Goal: Task Accomplishment & Management: Manage account settings

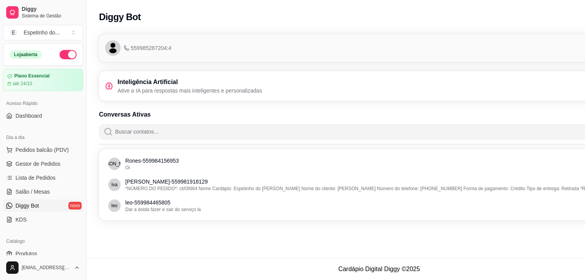
click at [386, 83] on div "Inteligência Artificial Ative a IA para respostas mais inteligentes e personali…" at bounding box center [379, 85] width 548 height 17
click at [21, 205] on span "Diggy Bot" at bounding box center [27, 206] width 24 height 8
click at [46, 166] on span "Gestor de Pedidos" at bounding box center [37, 164] width 45 height 8
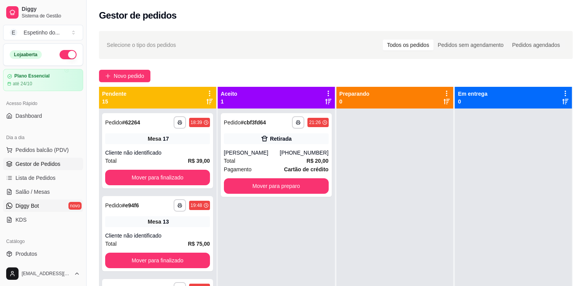
click at [41, 205] on link "Diggy Bot novo" at bounding box center [43, 205] width 80 height 12
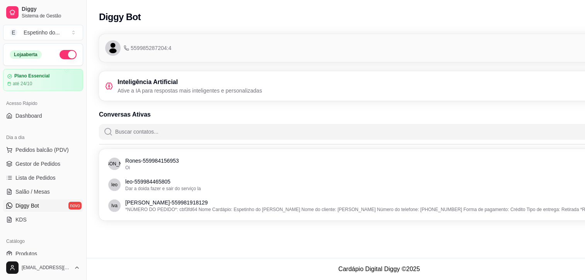
click at [139, 89] on p "Ative a IA para respostas mais inteligentes e personalizadas" at bounding box center [190, 91] width 145 height 8
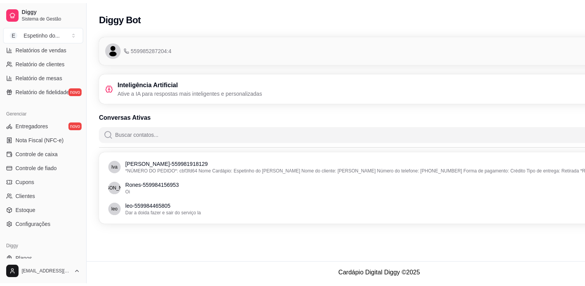
scroll to position [271, 0]
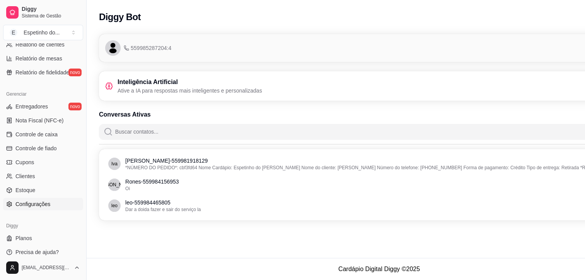
click at [42, 203] on span "Configurações" at bounding box center [32, 204] width 35 height 8
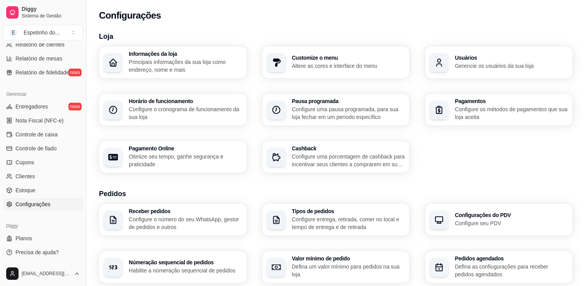
scroll to position [250, 0]
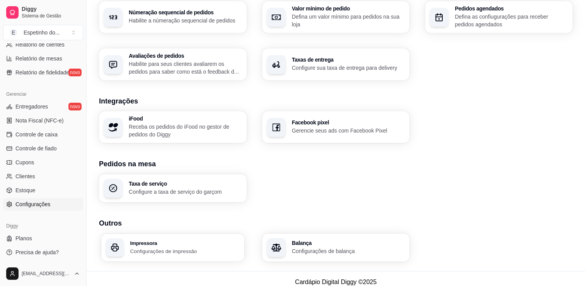
click at [177, 245] on h3 "Impressora" at bounding box center [185, 242] width 110 height 5
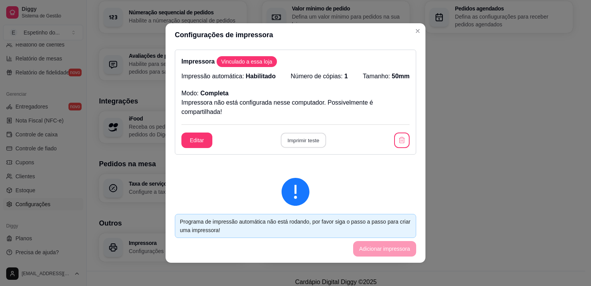
click at [305, 138] on button "Imprimir teste" at bounding box center [303, 140] width 45 height 15
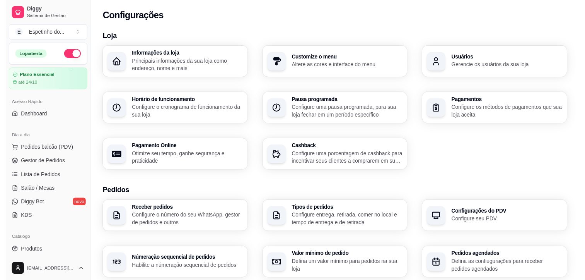
scroll to position [0, 0]
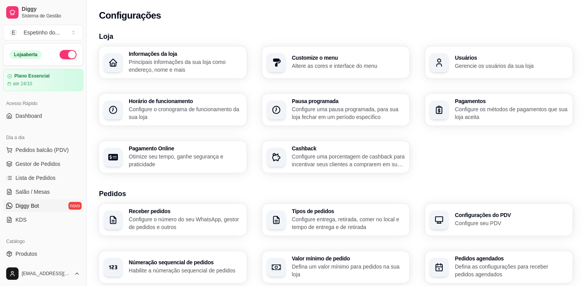
click at [18, 202] on span "Diggy Bot" at bounding box center [27, 206] width 24 height 8
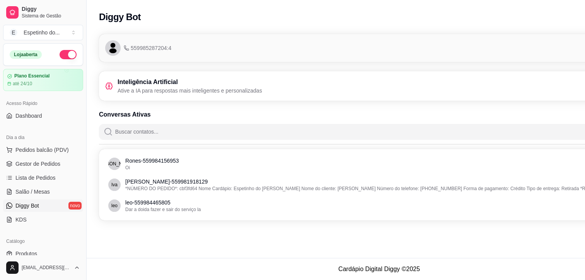
click at [135, 50] on span "559985287204:4" at bounding box center [148, 48] width 48 height 8
drag, startPoint x: 135, startPoint y: 50, endPoint x: 356, endPoint y: 50, distance: 220.6
click at [356, 50] on div "559985287204:4 Conectado" at bounding box center [379, 47] width 548 height 15
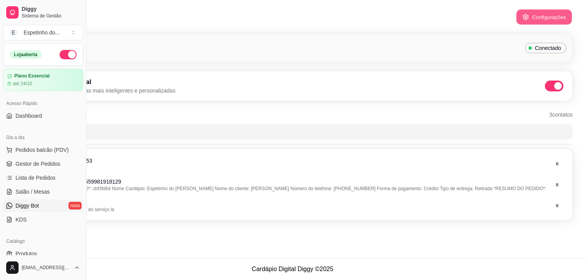
click at [537, 15] on button "Configurações" at bounding box center [545, 17] width 56 height 15
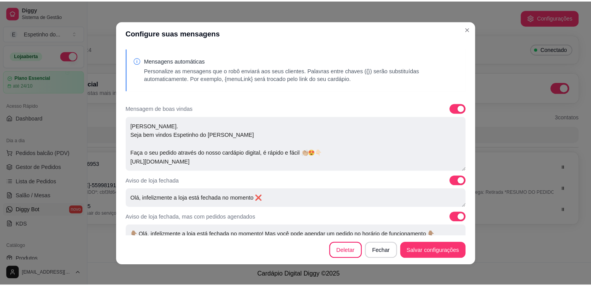
scroll to position [0, 80]
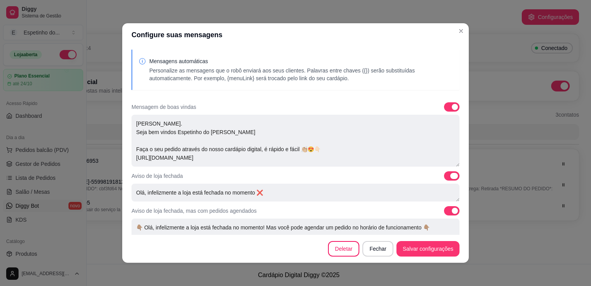
click at [444, 176] on span at bounding box center [451, 175] width 15 height 9
click at [444, 177] on input "checkbox" at bounding box center [446, 179] width 5 height 5
checkbox input "false"
click at [444, 211] on span at bounding box center [451, 210] width 15 height 9
click at [444, 212] on input "checkbox" at bounding box center [446, 214] width 5 height 5
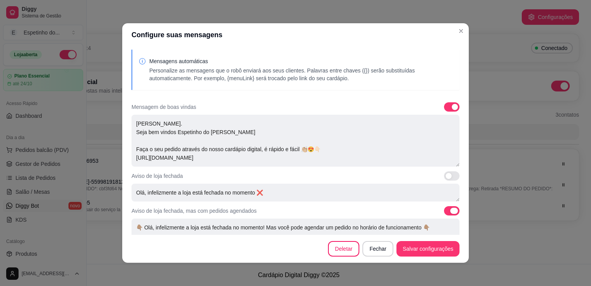
checkbox input "false"
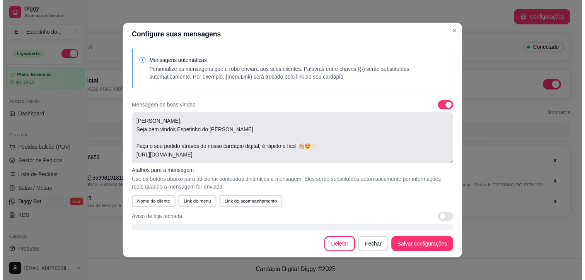
scroll to position [17, 0]
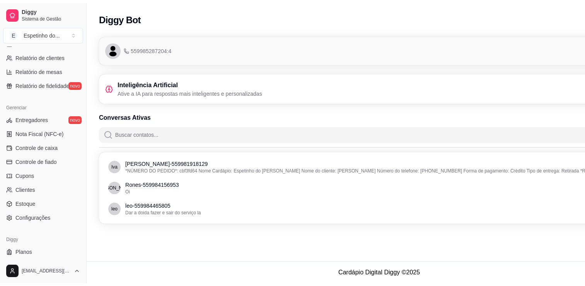
scroll to position [271, 0]
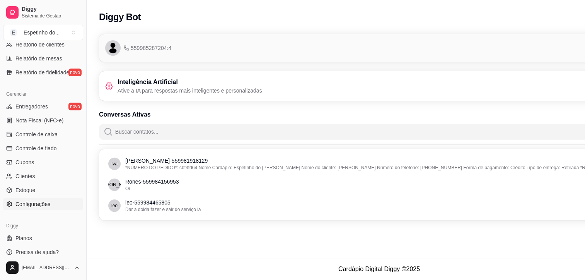
click at [34, 205] on span "Configurações" at bounding box center [32, 204] width 35 height 8
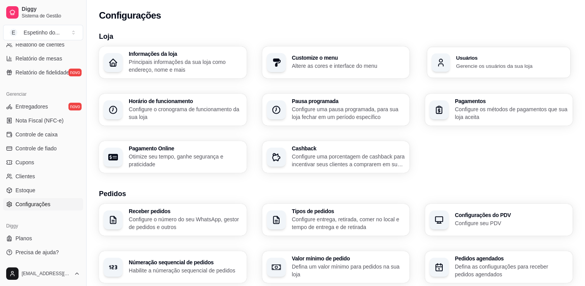
click at [486, 73] on div "Usuários Gerencie os usuários da sua loja" at bounding box center [499, 62] width 143 height 31
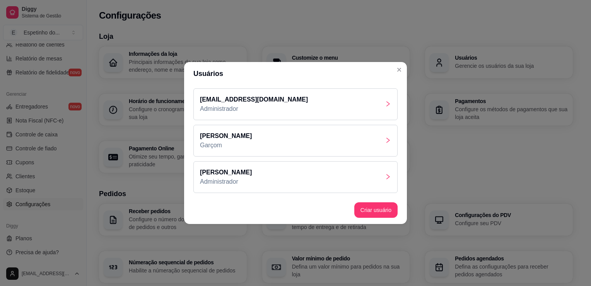
click at [389, 106] on icon "right" at bounding box center [388, 104] width 6 height 6
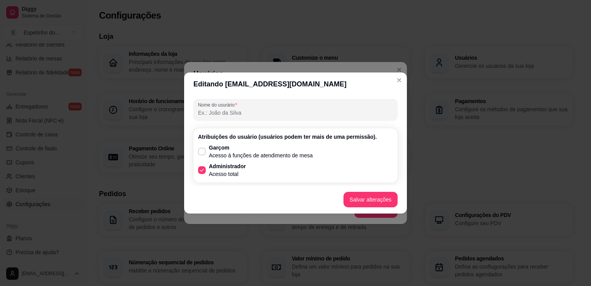
click at [231, 114] on input "Nome do usurário" at bounding box center [295, 113] width 195 height 8
type input "r"
type input "Rones"
click at [371, 199] on button "Salvar alterações" at bounding box center [371, 199] width 54 height 15
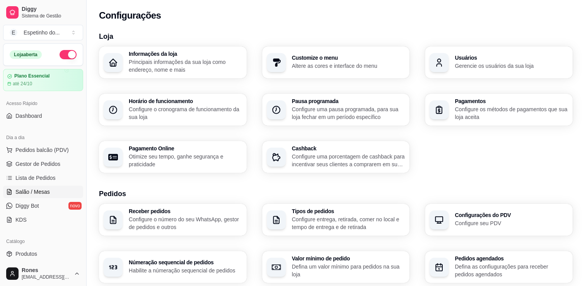
click at [40, 189] on span "Salão / Mesas" at bounding box center [32, 192] width 34 height 8
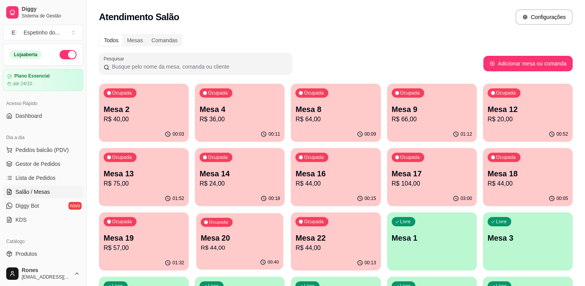
click at [217, 243] on p "R$ 44,00" at bounding box center [240, 247] width 78 height 9
click at [157, 239] on p "Mesa 19" at bounding box center [144, 238] width 78 height 10
click at [154, 242] on p "Mesa 19" at bounding box center [144, 238] width 78 height 10
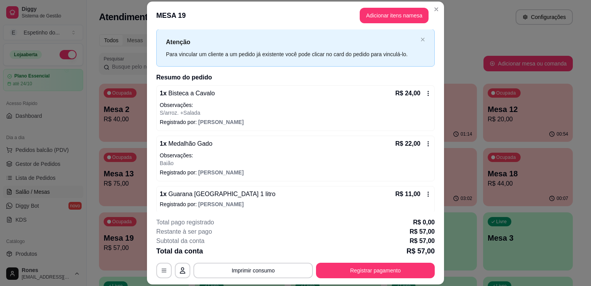
scroll to position [21, 0]
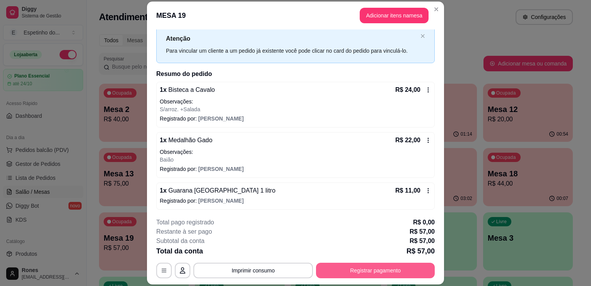
click at [355, 272] on button "Registrar pagamento" at bounding box center [375, 269] width 119 height 15
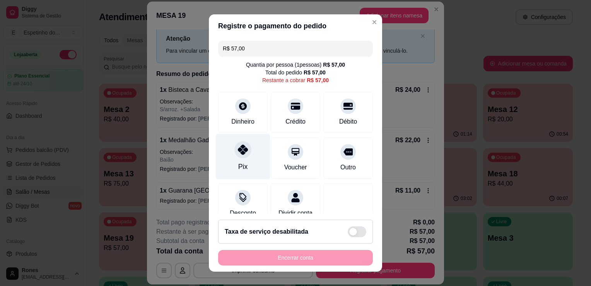
click at [245, 165] on div "Pix" at bounding box center [243, 156] width 55 height 45
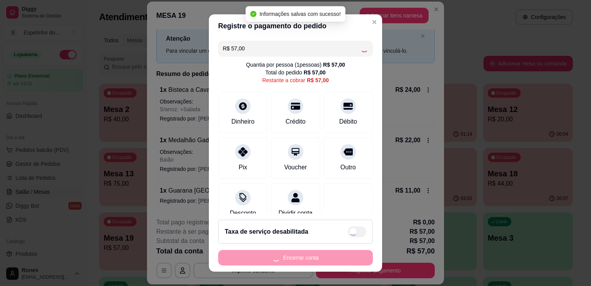
type input "R$ 0,00"
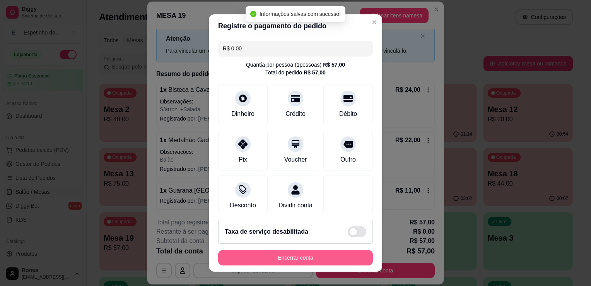
click at [321, 254] on button "Encerrar conta" at bounding box center [295, 257] width 155 height 15
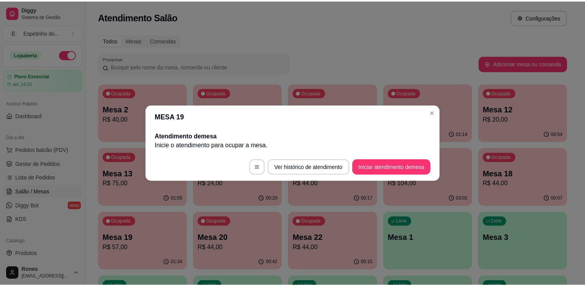
scroll to position [0, 0]
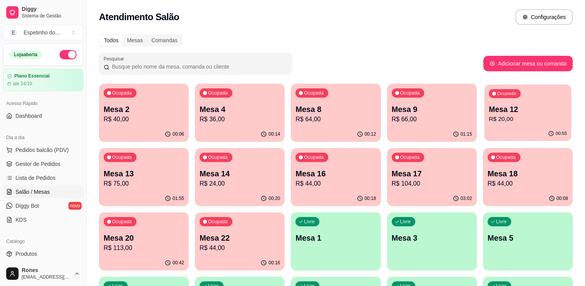
click at [510, 118] on p "R$ 20,00" at bounding box center [528, 119] width 78 height 9
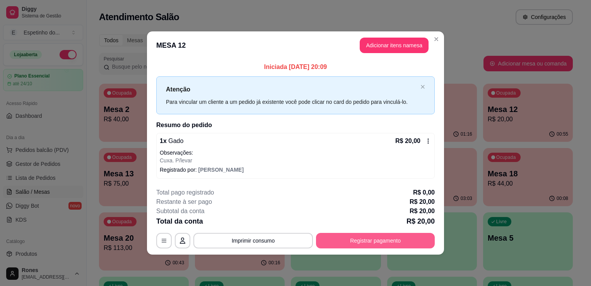
click at [367, 242] on button "Registrar pagamento" at bounding box center [375, 240] width 119 height 15
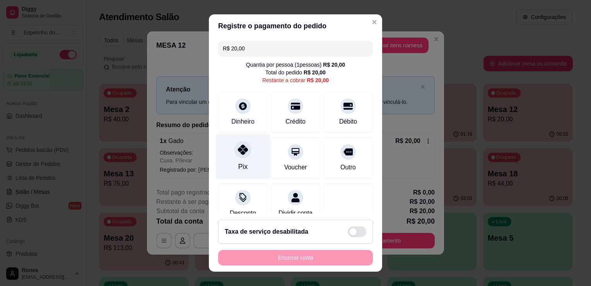
click at [239, 155] on div at bounding box center [243, 149] width 17 height 17
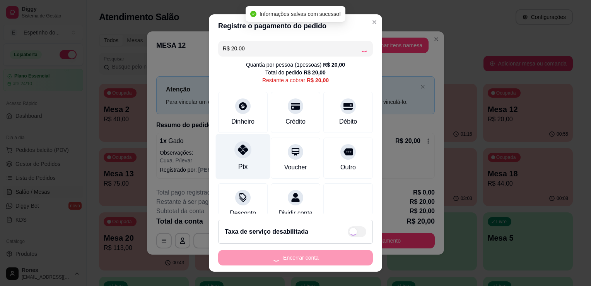
type input "R$ 0,00"
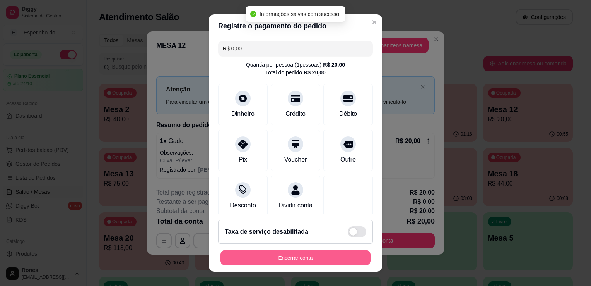
click at [274, 262] on button "Encerrar conta" at bounding box center [296, 257] width 150 height 15
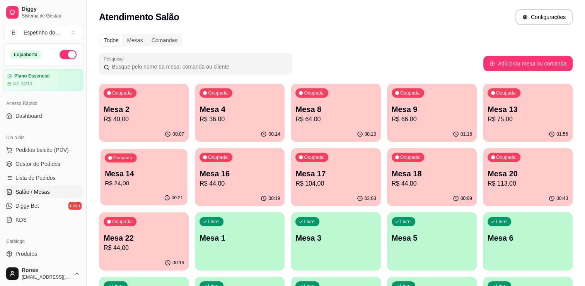
click at [152, 168] on div "Ocupada Mesa 14 R$ 24,00" at bounding box center [143, 170] width 87 height 42
click at [524, 186] on p "R$ 113,00" at bounding box center [528, 183] width 78 height 9
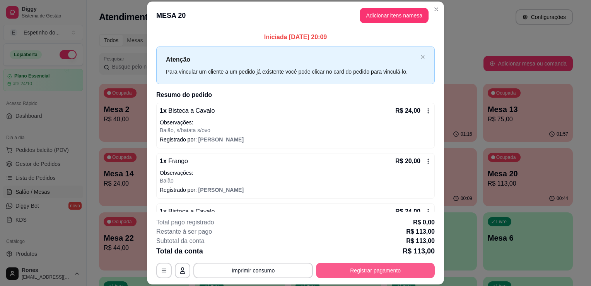
click at [368, 263] on button "Registrar pagamento" at bounding box center [375, 269] width 119 height 15
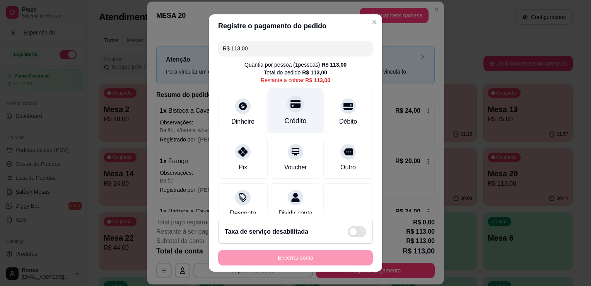
click at [285, 123] on div "Crédito" at bounding box center [296, 121] width 22 height 10
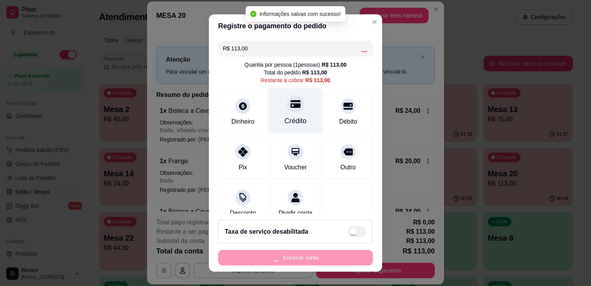
type input "R$ 0,00"
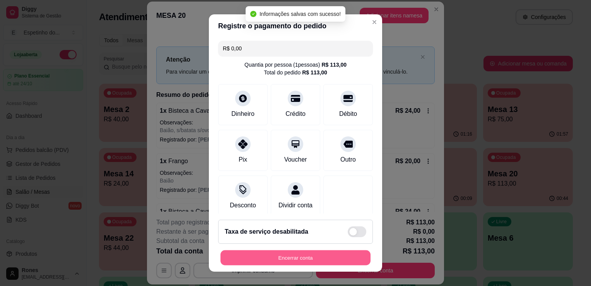
click at [277, 253] on button "Encerrar conta" at bounding box center [296, 257] width 150 height 15
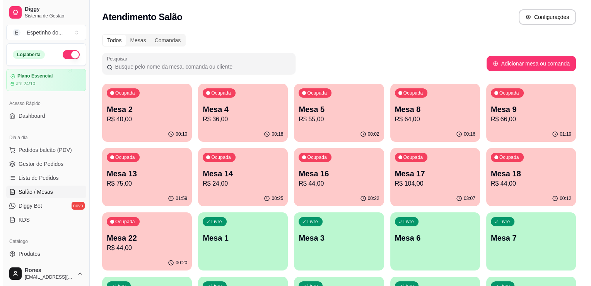
scroll to position [144, 0]
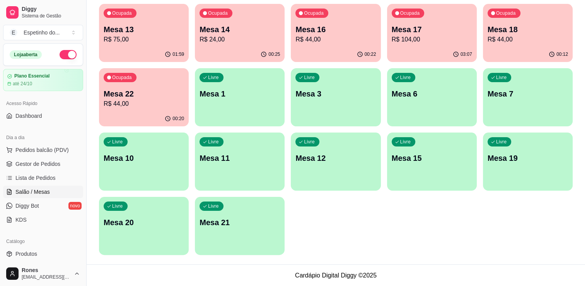
click at [335, 173] on div "Livre Mesa 12" at bounding box center [336, 156] width 90 height 49
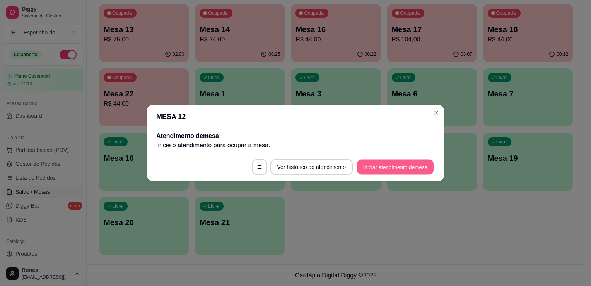
click at [379, 168] on button "Iniciar atendimento de mesa" at bounding box center [395, 166] width 77 height 15
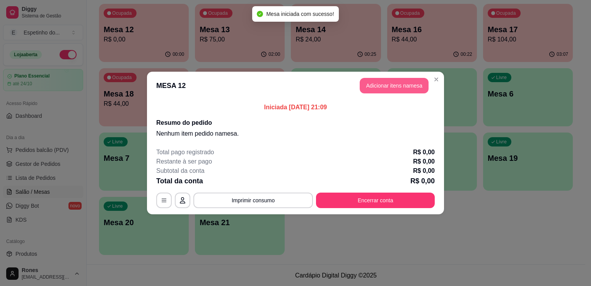
click at [381, 87] on button "Adicionar itens na mesa" at bounding box center [394, 85] width 69 height 15
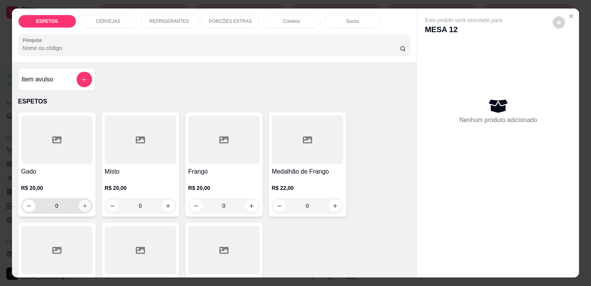
click at [81, 205] on button "increase-product-quantity" at bounding box center [85, 206] width 12 height 12
type input "1"
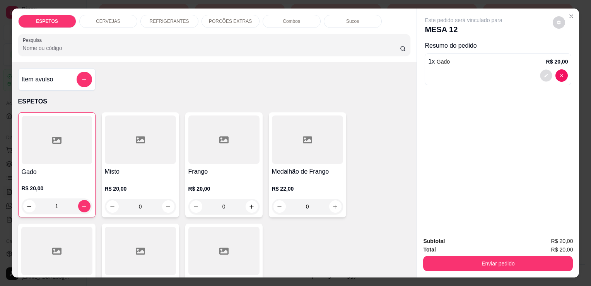
click at [544, 73] on icon "decrease-product-quantity" at bounding box center [546, 75] width 5 height 5
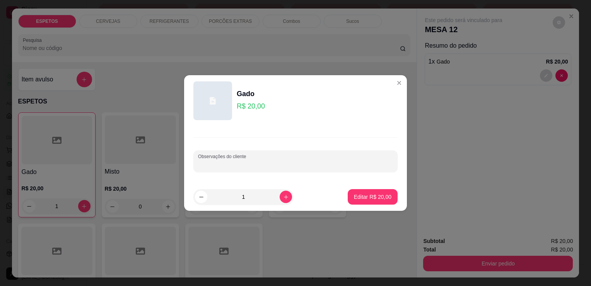
click at [312, 164] on input "Observações do cliente" at bounding box center [295, 164] width 195 height 8
type input "n"
type input "baiao"
click at [377, 197] on p "Editar R$ 20,00" at bounding box center [372, 196] width 36 height 7
type input "0"
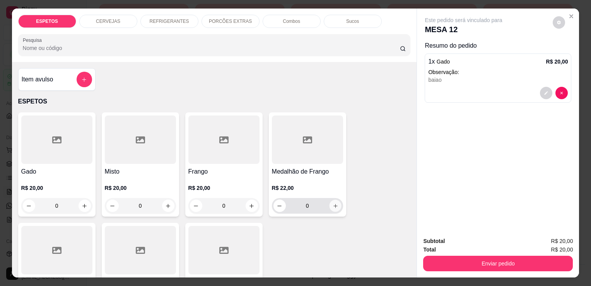
click at [337, 204] on button "increase-product-quantity" at bounding box center [335, 206] width 12 height 12
type input "1"
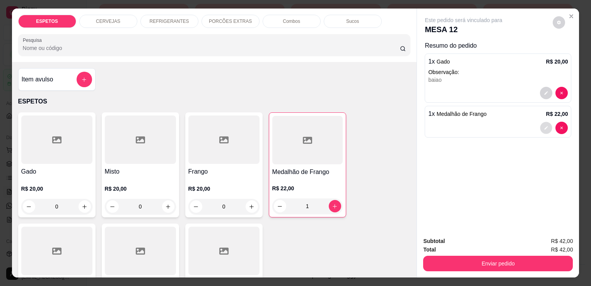
click at [545, 127] on button "decrease-product-quantity" at bounding box center [547, 128] width 12 height 12
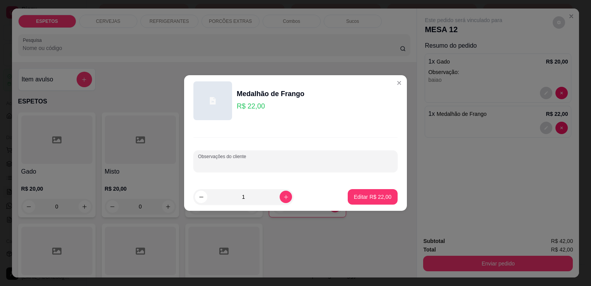
click at [287, 164] on input "Observações do cliente" at bounding box center [295, 164] width 195 height 8
click at [322, 164] on input "baiao mais ovo" at bounding box center [295, 164] width 195 height 8
type input "baiao mais ovo para viagem"
click at [370, 197] on p "Editar R$ 22,00" at bounding box center [372, 196] width 36 height 7
type input "0"
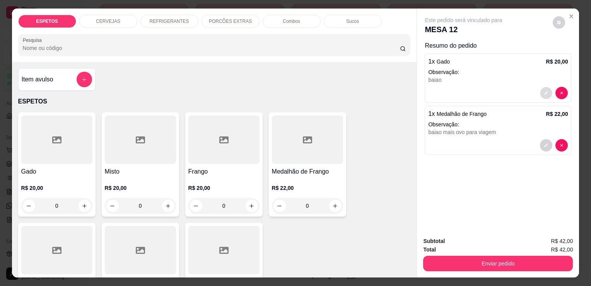
click at [544, 91] on icon "decrease-product-quantity" at bounding box center [546, 93] width 5 height 5
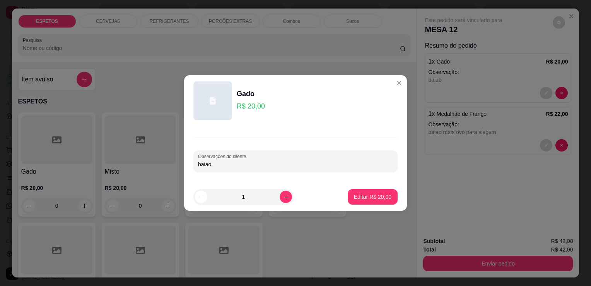
click at [286, 166] on input "baiao" at bounding box center [295, 164] width 195 height 8
type input "baiao para viagem"
click at [371, 201] on button "Editar R$ 20,00" at bounding box center [373, 196] width 48 height 15
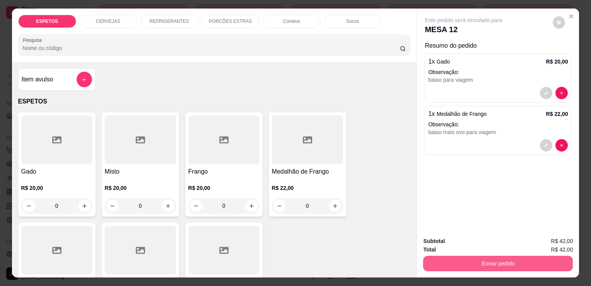
click at [524, 257] on button "Enviar pedido" at bounding box center [498, 262] width 150 height 15
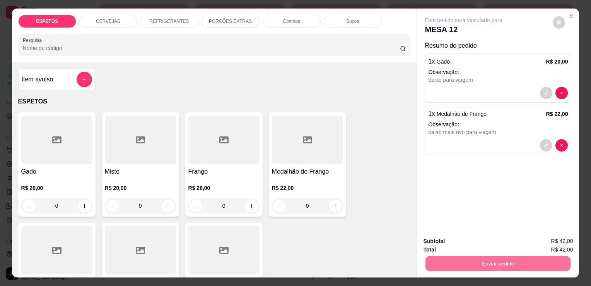
click at [512, 245] on button "Registrar cliente" at bounding box center [502, 242] width 50 height 14
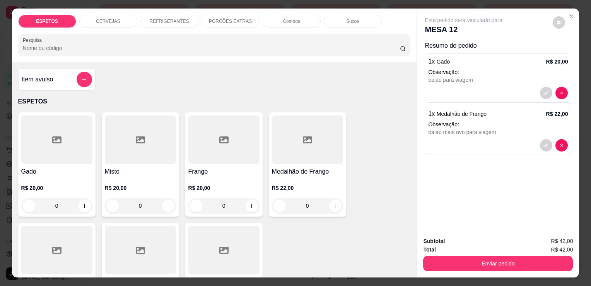
click at [417, 272] on div "Subtotal R$ 42,00 Total R$ 42,00 Enviar pedido" at bounding box center [498, 253] width 162 height 47
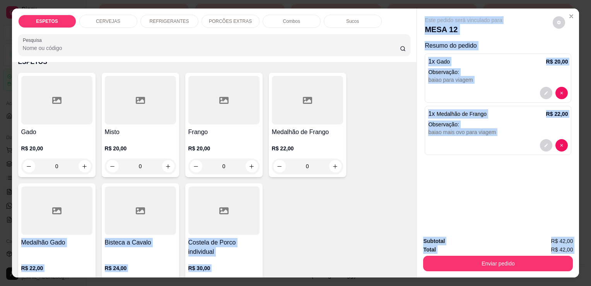
drag, startPoint x: 414, startPoint y: 272, endPoint x: 411, endPoint y: 268, distance: 4.7
click at [411, 268] on div "ESPETOS CERVEJAS REFRIGERANTES PORCÕES EXTRAS Combos Sucos Pesquisa Item avulso…" at bounding box center [296, 143] width 568 height 269
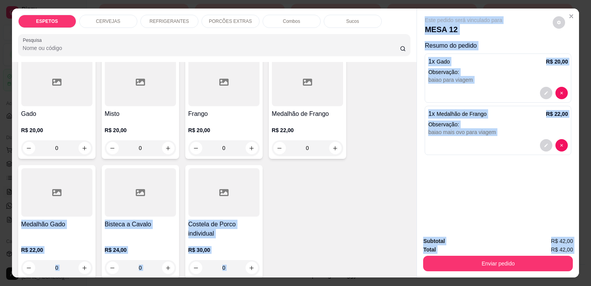
scroll to position [88, 0]
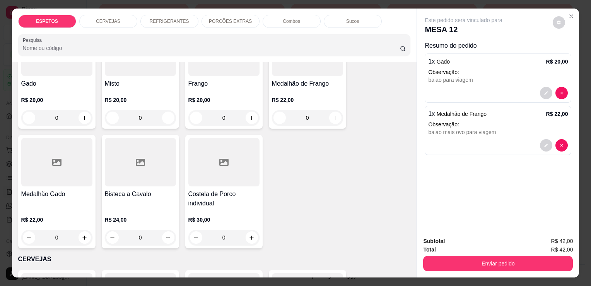
click at [367, 223] on div "Gado R$ 20,00 0 Misto R$ 20,00 0 Frango R$ 20,00 0 Medalhão de Frango R$ 22,00 …" at bounding box center [214, 136] width 393 height 224
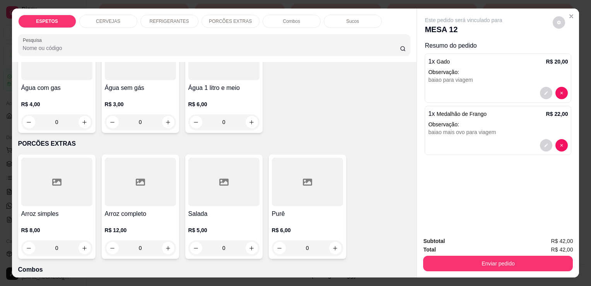
scroll to position [939, 0]
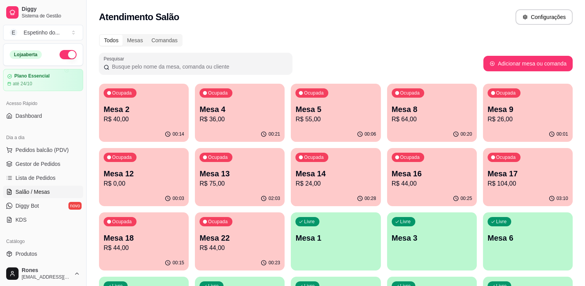
click at [141, 182] on p "R$ 0,00" at bounding box center [144, 183] width 80 height 9
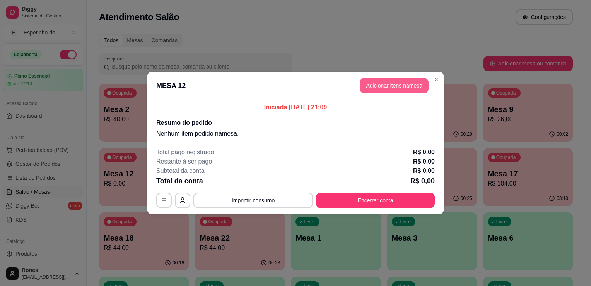
click at [399, 86] on button "Adicionar itens na mesa" at bounding box center [394, 85] width 69 height 15
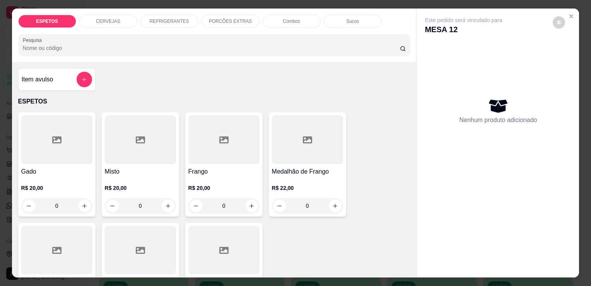
click at [63, 178] on div "R$ 20,00 0" at bounding box center [56, 194] width 71 height 37
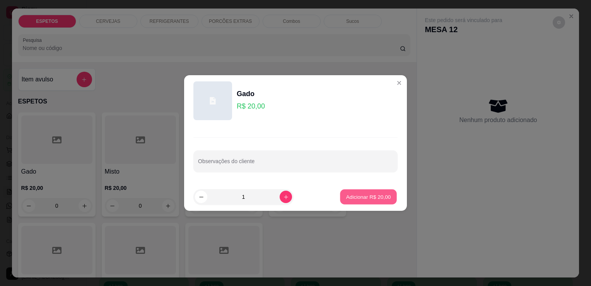
click at [359, 196] on p "Adicionar R$ 20,00" at bounding box center [368, 196] width 45 height 7
type input "1"
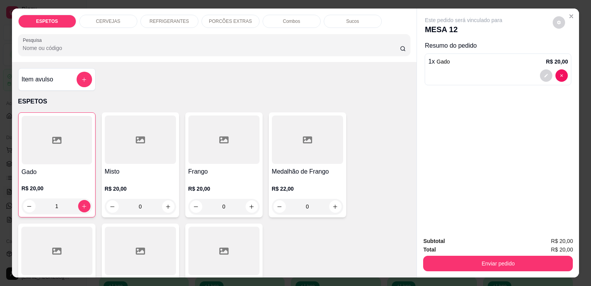
click at [317, 154] on div at bounding box center [307, 139] width 71 height 48
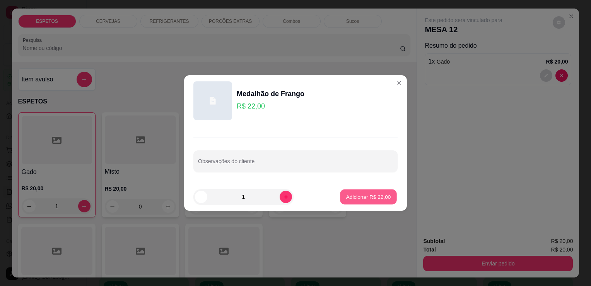
click at [365, 196] on p "Adicionar R$ 22,00" at bounding box center [368, 196] width 45 height 7
type input "1"
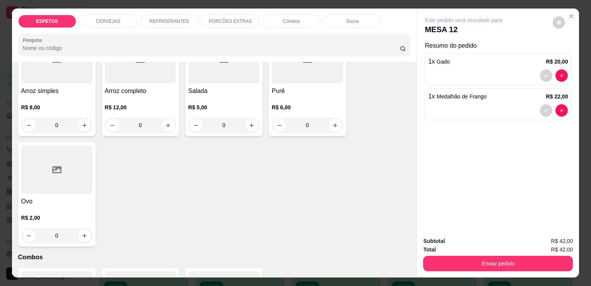
scroll to position [1068, 0]
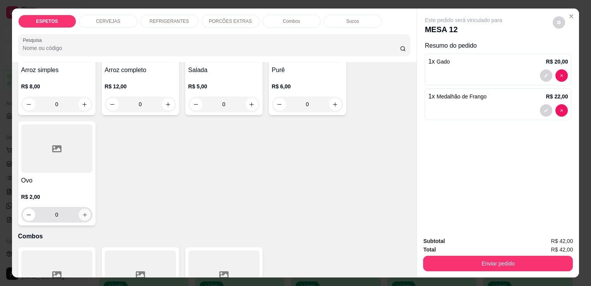
click at [82, 212] on icon "increase-product-quantity" at bounding box center [85, 215] width 6 height 6
type input "1"
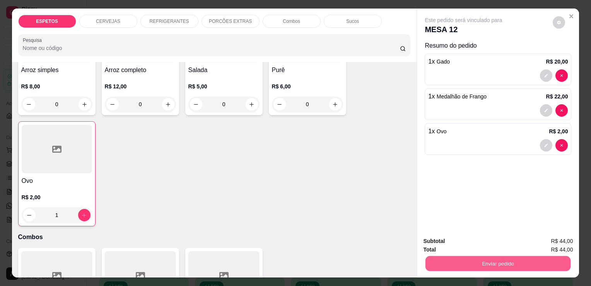
click at [518, 255] on button "Enviar pedido" at bounding box center [498, 262] width 145 height 15
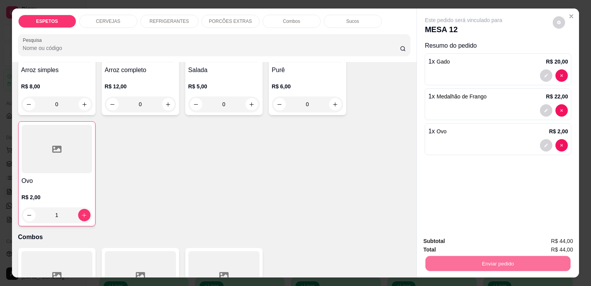
click at [547, 241] on button "Enviar pedido" at bounding box center [553, 241] width 43 height 14
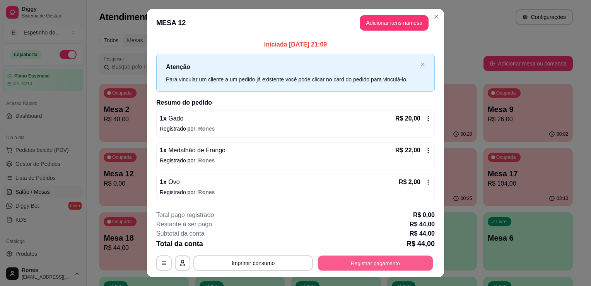
click at [378, 261] on button "Registrar pagamento" at bounding box center [375, 262] width 115 height 15
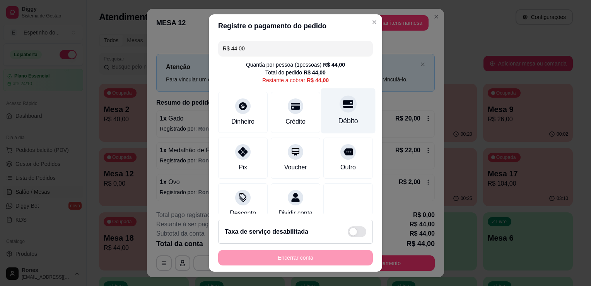
click at [339, 124] on div "Débito" at bounding box center [349, 121] width 20 height 10
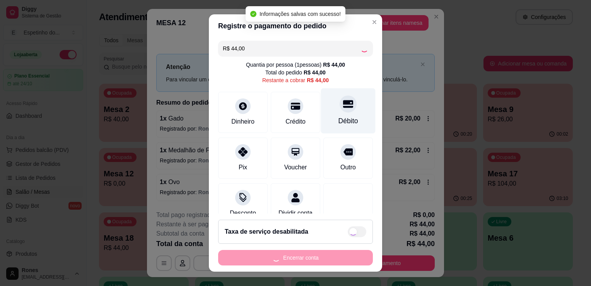
type input "R$ 0,00"
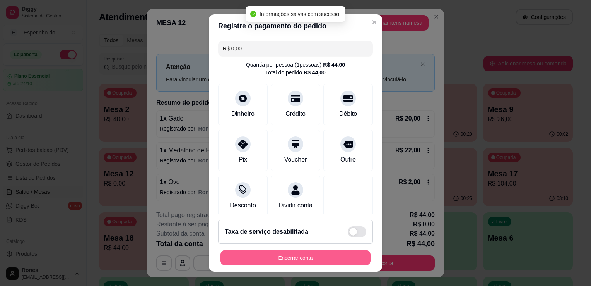
click at [291, 256] on button "Encerrar conta" at bounding box center [296, 257] width 150 height 15
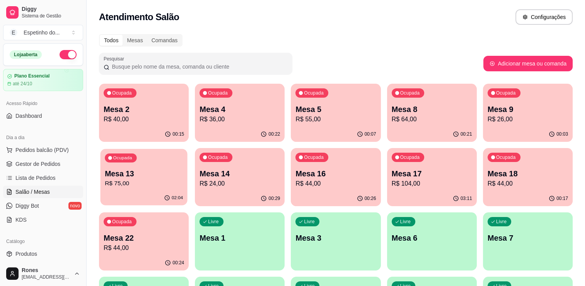
click at [156, 177] on p "Mesa 13" at bounding box center [144, 173] width 78 height 10
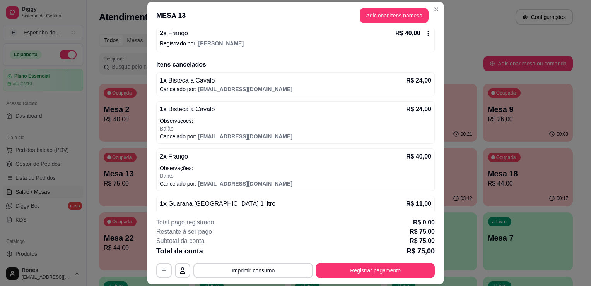
scroll to position [263, 0]
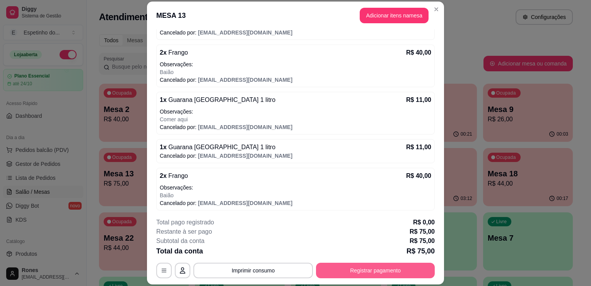
click at [375, 269] on button "Registrar pagamento" at bounding box center [375, 269] width 119 height 15
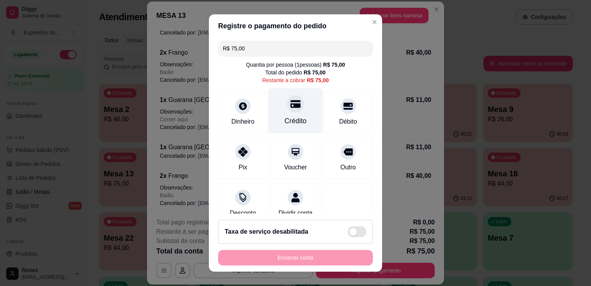
click at [293, 119] on div "Crédito" at bounding box center [296, 121] width 22 height 10
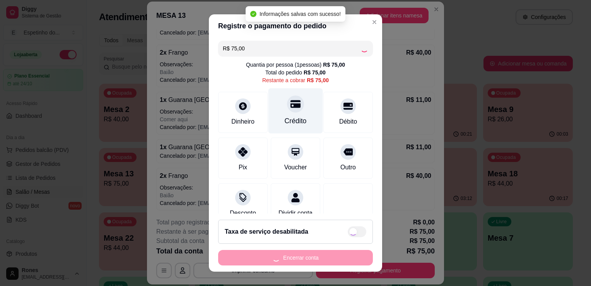
type input "R$ 0,00"
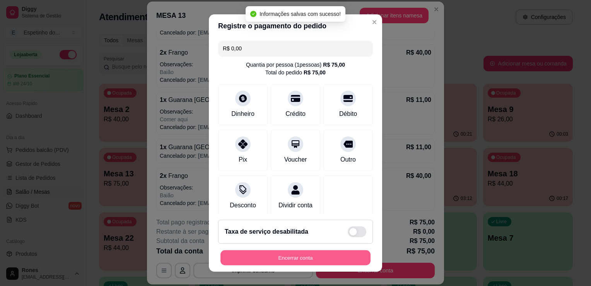
click at [322, 256] on button "Encerrar conta" at bounding box center [296, 257] width 150 height 15
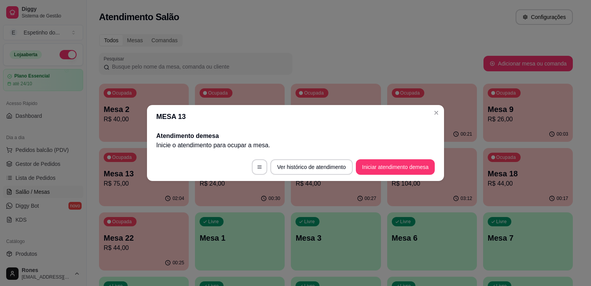
scroll to position [0, 0]
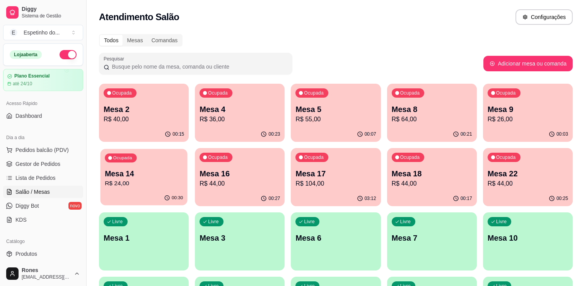
click at [150, 187] on p "R$ 24,00" at bounding box center [144, 183] width 78 height 9
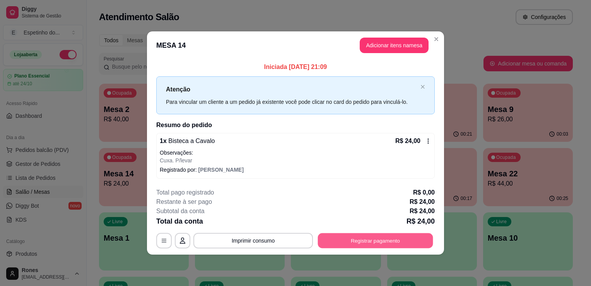
click at [342, 237] on button "Registrar pagamento" at bounding box center [375, 240] width 115 height 15
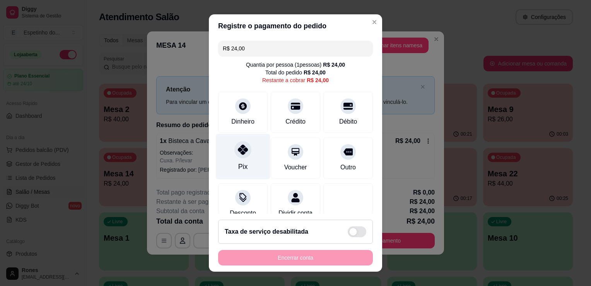
click at [258, 155] on div "Pix" at bounding box center [243, 156] width 55 height 45
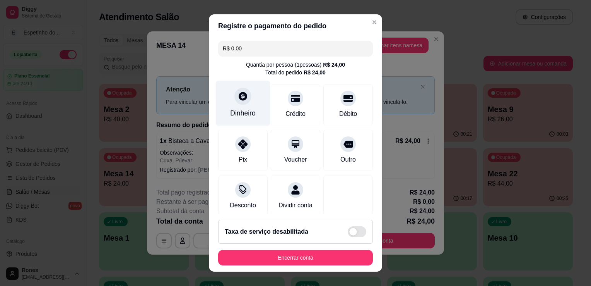
click at [243, 108] on div "Dinheiro" at bounding box center [243, 113] width 26 height 10
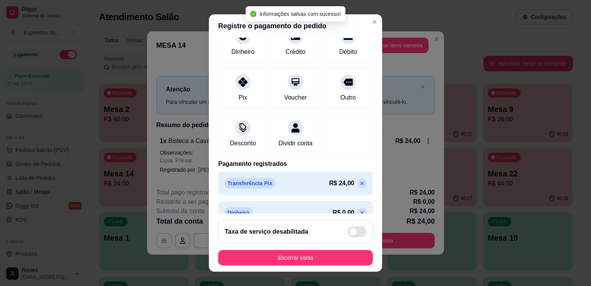
scroll to position [84, 0]
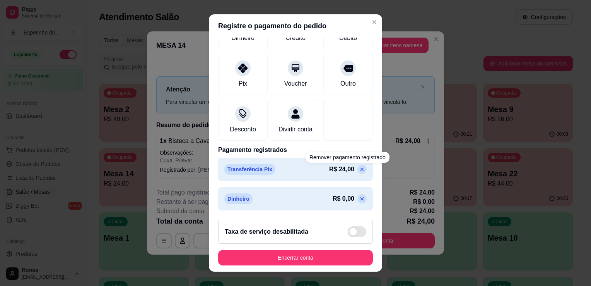
click at [359, 170] on icon at bounding box center [362, 169] width 6 height 6
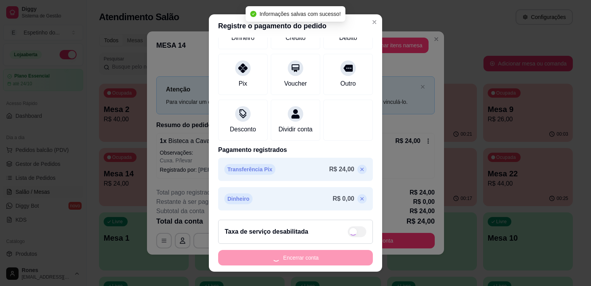
scroll to position [62, 0]
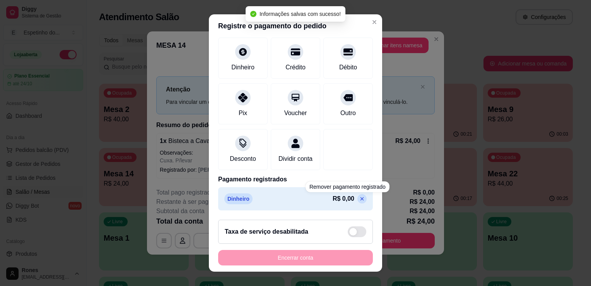
click at [359, 202] on icon at bounding box center [362, 198] width 6 height 6
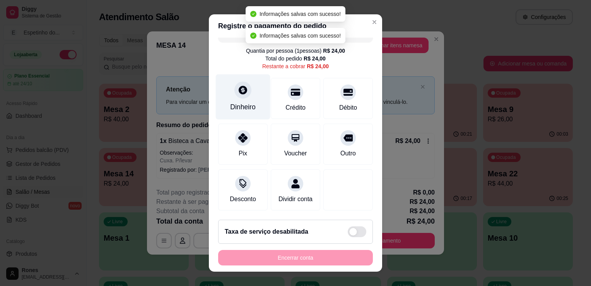
scroll to position [22, 0]
click at [245, 59] on div "Quantia por pessoa ( 1 pessoas) R$ 24,00 Total do pedido R$ 24,00 Restante a co…" at bounding box center [295, 58] width 155 height 23
click at [243, 87] on div at bounding box center [243, 89] width 17 height 17
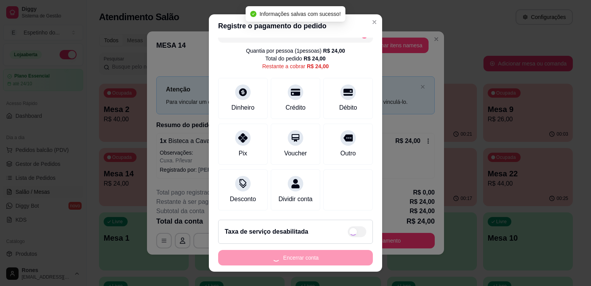
type input "R$ 0,00"
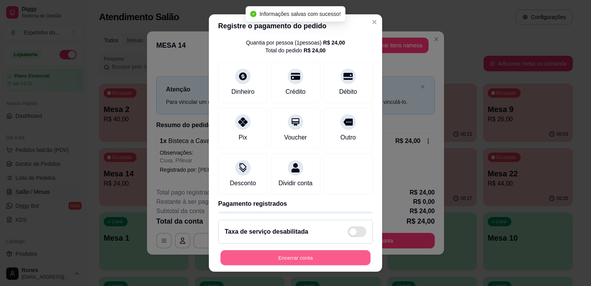
click at [338, 256] on button "Encerrar conta" at bounding box center [296, 257] width 150 height 15
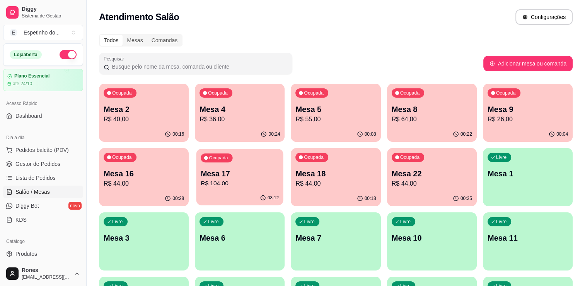
click at [241, 182] on p "R$ 104,00" at bounding box center [240, 183] width 78 height 9
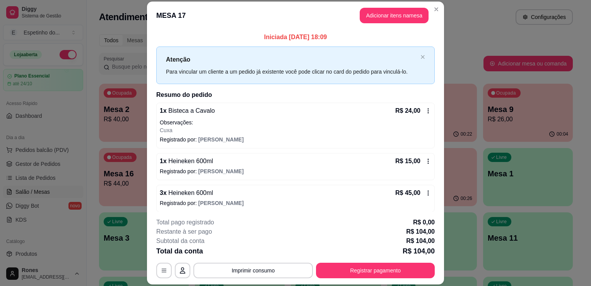
scroll to position [34, 0]
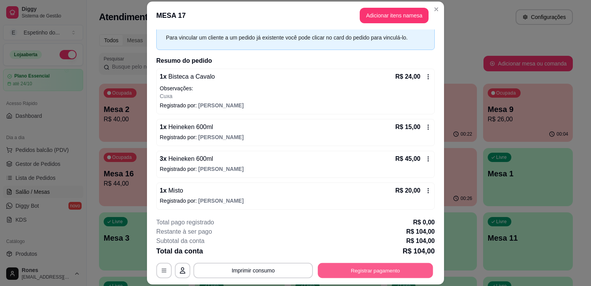
click at [403, 273] on button "Registrar pagamento" at bounding box center [375, 270] width 115 height 15
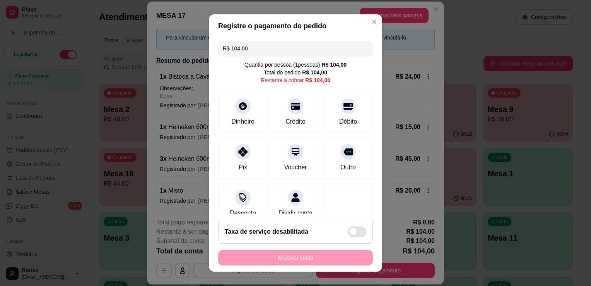
click at [250, 49] on input "R$ 104,00" at bounding box center [296, 48] width 146 height 15
click at [251, 120] on div "Dinheiro" at bounding box center [243, 121] width 26 height 10
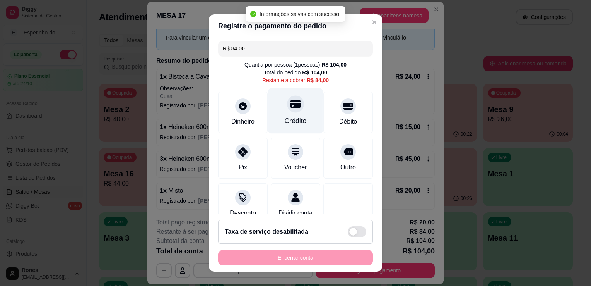
click at [275, 117] on div "Crédito" at bounding box center [296, 110] width 55 height 45
type input "R$ 0,00"
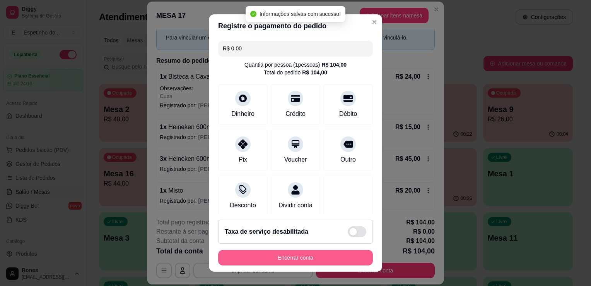
click at [330, 258] on button "Encerrar conta" at bounding box center [295, 257] width 155 height 15
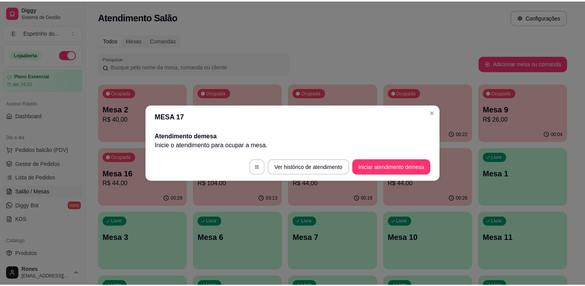
scroll to position [0, 0]
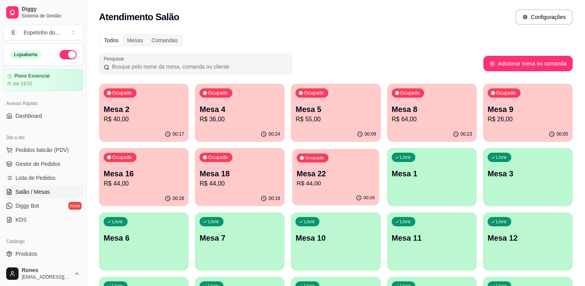
click at [351, 179] on p "R$ 44,00" at bounding box center [336, 183] width 78 height 9
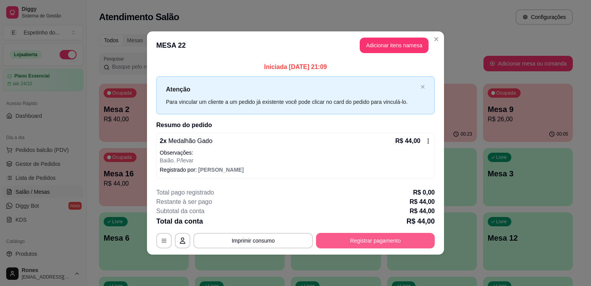
click at [356, 238] on button "Registrar pagamento" at bounding box center [375, 240] width 119 height 15
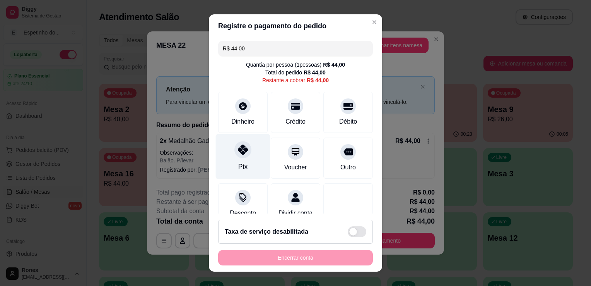
click at [221, 163] on div "Pix" at bounding box center [243, 156] width 55 height 45
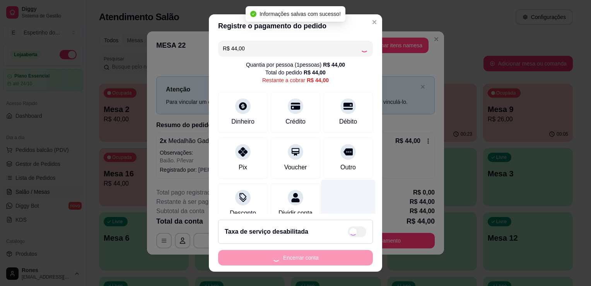
type input "R$ 0,00"
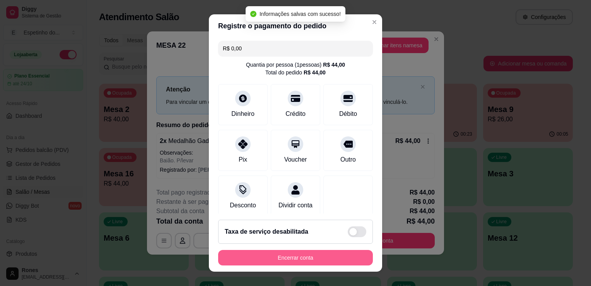
click at [323, 253] on button "Encerrar conta" at bounding box center [295, 257] width 155 height 15
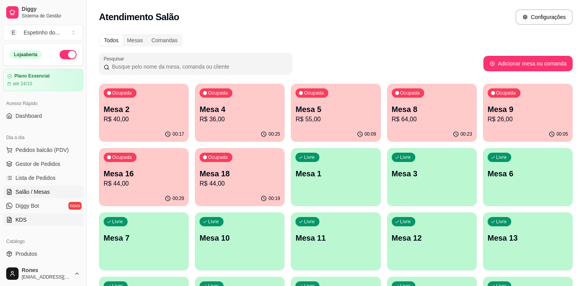
click at [22, 218] on span "KDS" at bounding box center [20, 220] width 11 height 8
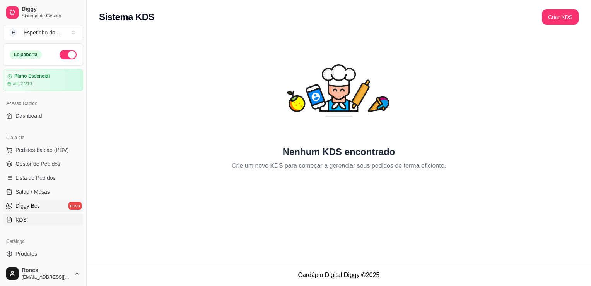
click at [39, 204] on link "Diggy Bot novo" at bounding box center [43, 205] width 80 height 12
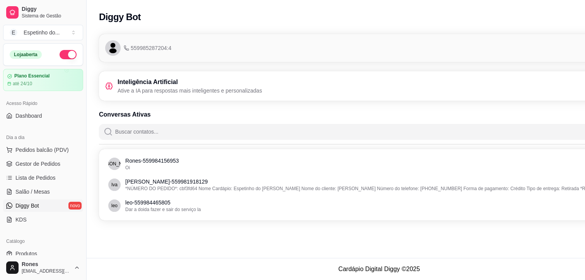
click at [53, 206] on link "Diggy Bot novo" at bounding box center [43, 205] width 80 height 12
click at [42, 192] on span "Salão / Mesas" at bounding box center [32, 192] width 34 height 8
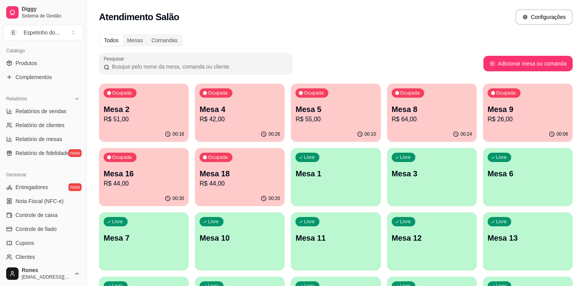
scroll to position [271, 0]
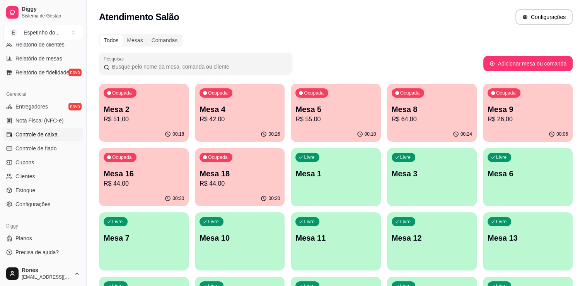
click at [35, 133] on span "Controle de caixa" at bounding box center [36, 134] width 42 height 8
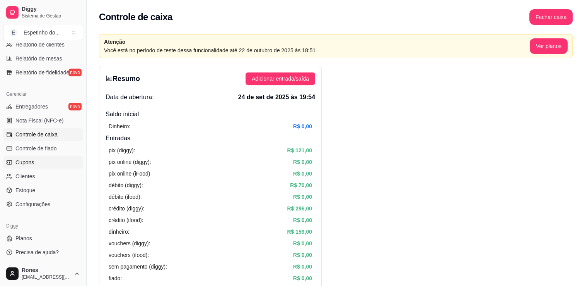
click at [31, 161] on span "Cupons" at bounding box center [24, 162] width 19 height 8
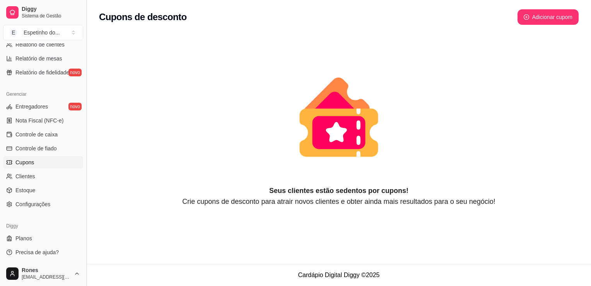
click at [84, 79] on button "Toggle Sidebar" at bounding box center [86, 143] width 6 height 286
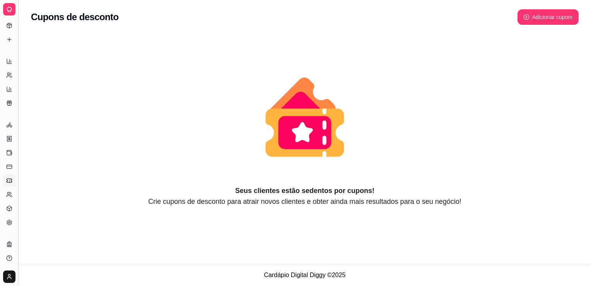
scroll to position [115, 0]
click at [7, 38] on icon at bounding box center [9, 40] width 6 height 6
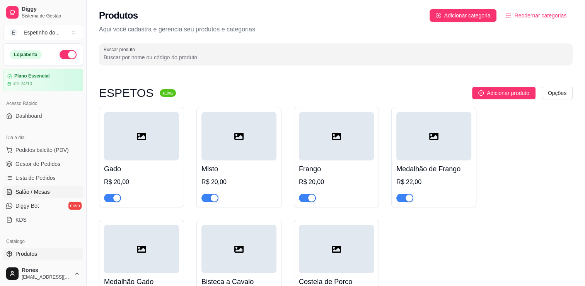
click at [22, 192] on span "Salão / Mesas" at bounding box center [32, 192] width 34 height 8
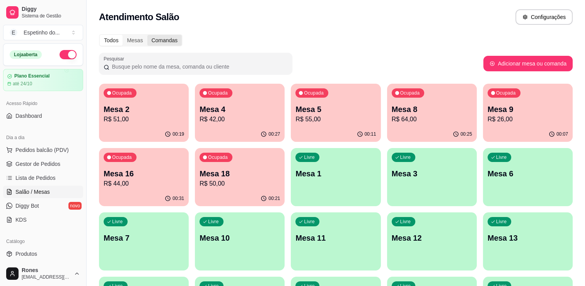
click at [161, 38] on div "Comandas" at bounding box center [164, 40] width 35 height 11
click at [147, 35] on input "Comandas" at bounding box center [147, 35] width 0 height 0
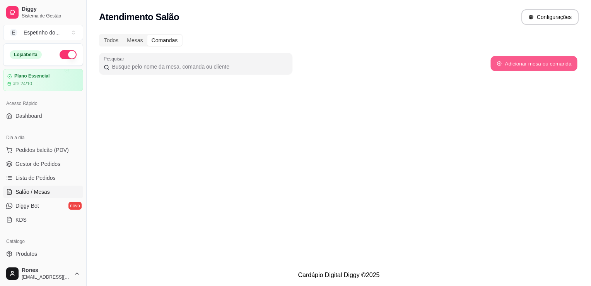
click at [536, 60] on button "Adicionar mesa ou comanda" at bounding box center [534, 63] width 87 height 15
select select "TABLE"
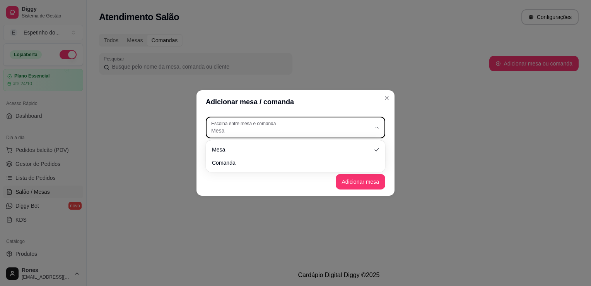
click at [371, 123] on button "Escolha entre mesa e comanda Mesa" at bounding box center [296, 127] width 180 height 22
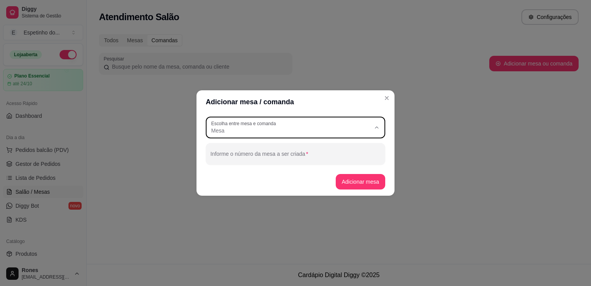
click at [324, 164] on span "Comanda" at bounding box center [292, 161] width 153 height 7
type input "CARD"
select select "CARD"
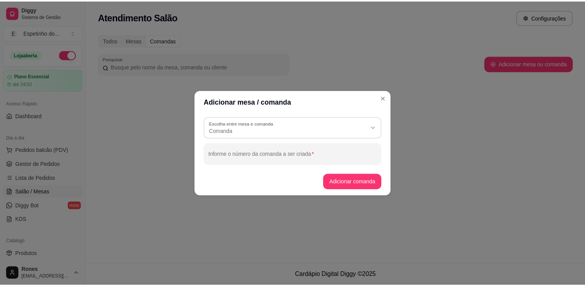
scroll to position [7, 0]
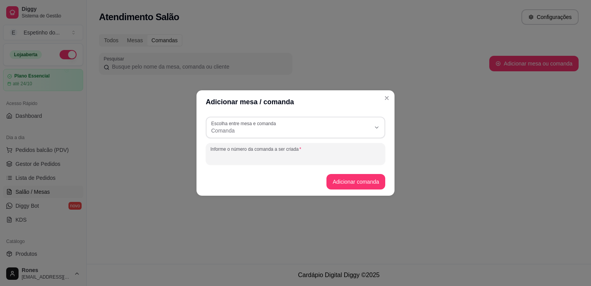
click at [312, 155] on input "Informe o número da comanda a ser criada" at bounding box center [296, 157] width 170 height 8
type input "22"
click at [375, 184] on button "Adicionar comanda" at bounding box center [355, 181] width 57 height 15
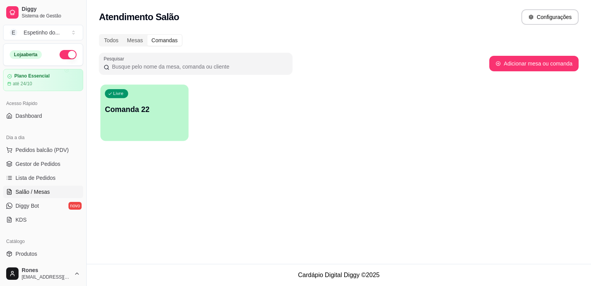
click at [174, 123] on div "Livre Comanda 22" at bounding box center [145, 107] width 88 height 47
click at [44, 190] on span "Salão / Mesas" at bounding box center [32, 192] width 34 height 8
click at [134, 41] on div "Mesas" at bounding box center [135, 40] width 24 height 11
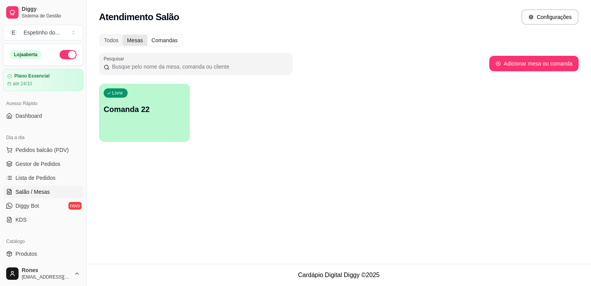
click at [123, 35] on input "Mesas" at bounding box center [123, 35] width 0 height 0
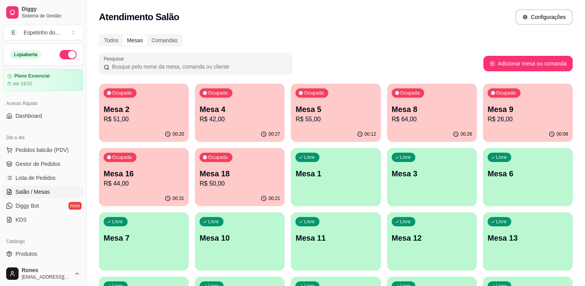
click at [236, 125] on div "Ocupada Mesa 4 R$ 42,00" at bounding box center [240, 105] width 90 height 43
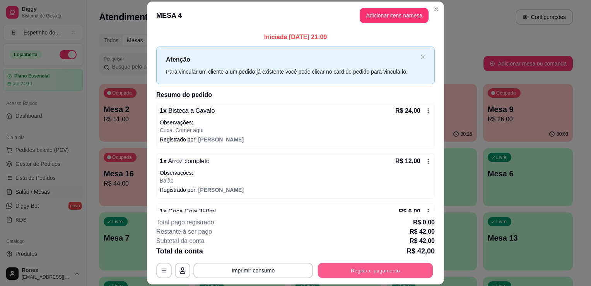
click at [359, 267] on button "Registrar pagamento" at bounding box center [375, 270] width 115 height 15
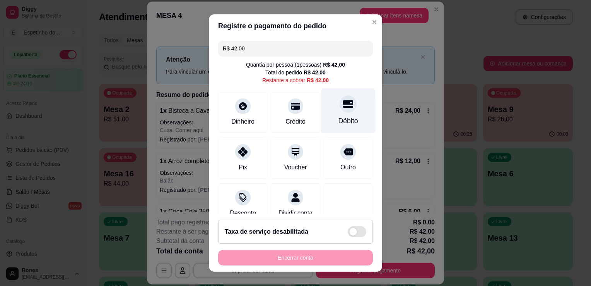
click at [353, 122] on div "Débito" at bounding box center [348, 110] width 55 height 45
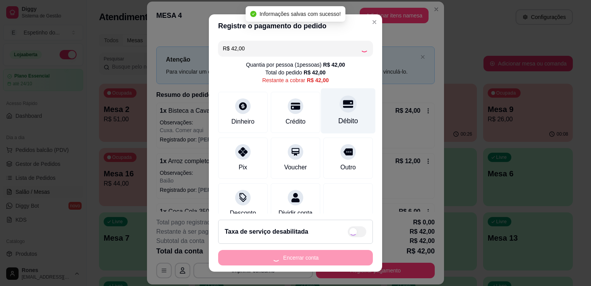
type input "R$ 0,00"
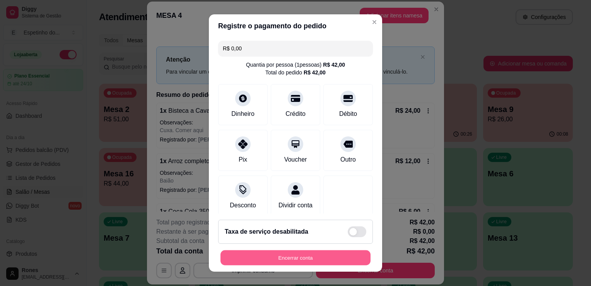
click at [280, 258] on button "Encerrar conta" at bounding box center [296, 257] width 150 height 15
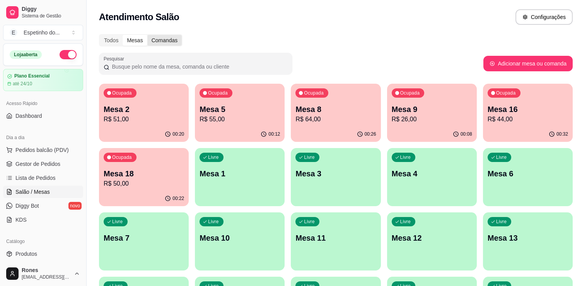
click at [169, 40] on div "Comandas" at bounding box center [164, 40] width 35 height 11
click at [147, 35] on input "Comandas" at bounding box center [147, 35] width 0 height 0
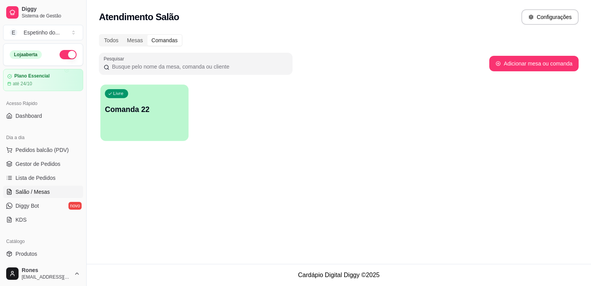
click at [159, 132] on div "button" at bounding box center [145, 136] width 88 height 9
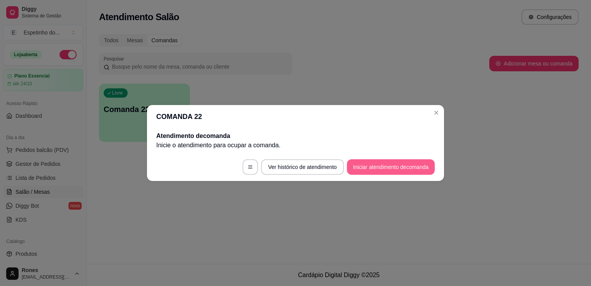
click at [363, 172] on button "Iniciar atendimento de comanda" at bounding box center [391, 166] width 88 height 15
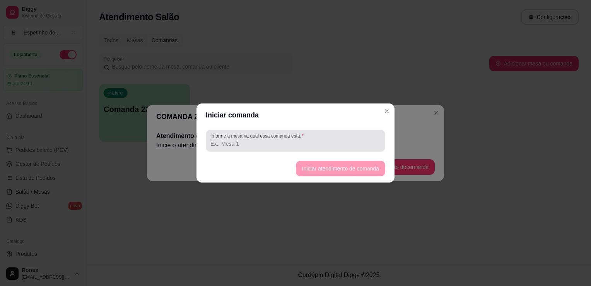
click at [342, 139] on div at bounding box center [296, 140] width 170 height 15
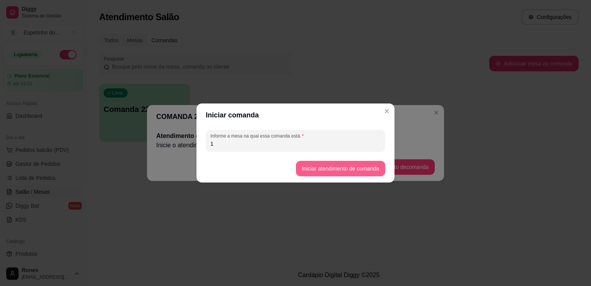
type input "1"
click at [359, 169] on button "Iniciar atendimento de comanda" at bounding box center [340, 168] width 87 height 15
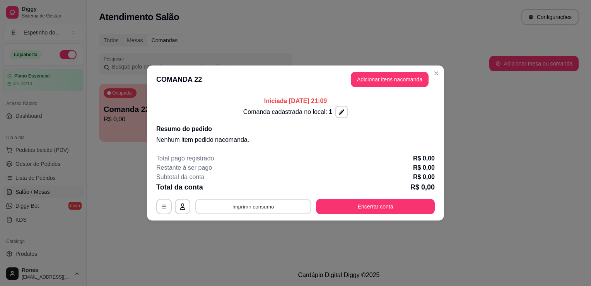
click at [286, 209] on button "Imprimir consumo" at bounding box center [253, 206] width 116 height 15
click at [256, 188] on button "Impressora" at bounding box center [256, 188] width 54 height 12
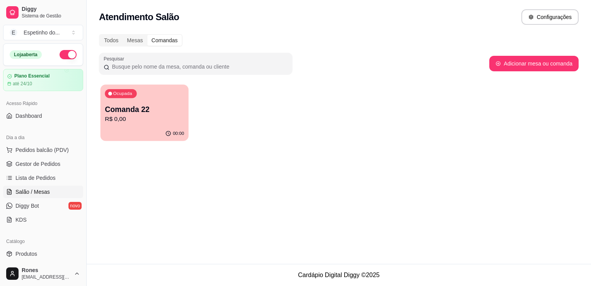
click at [166, 115] on p "R$ 0,00" at bounding box center [144, 119] width 79 height 9
click at [115, 91] on p "Ocupada" at bounding box center [122, 94] width 19 height 6
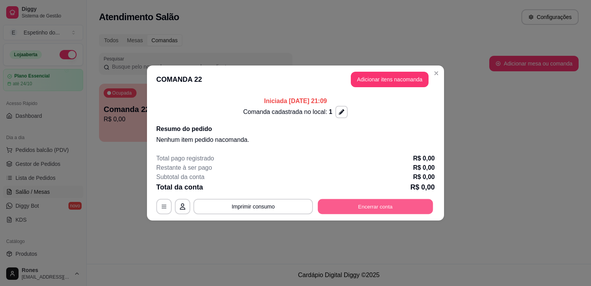
click at [382, 210] on button "Encerrar conta" at bounding box center [375, 206] width 115 height 15
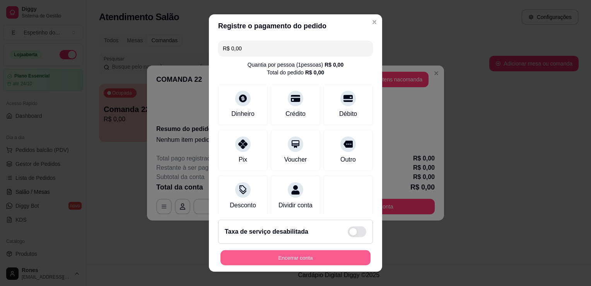
click at [328, 257] on button "Encerrar conta" at bounding box center [296, 257] width 150 height 15
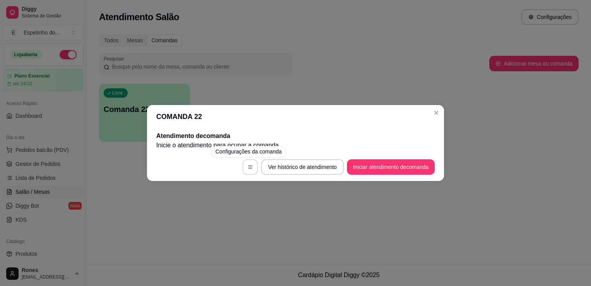
click at [251, 168] on icon "button" at bounding box center [250, 166] width 5 height 5
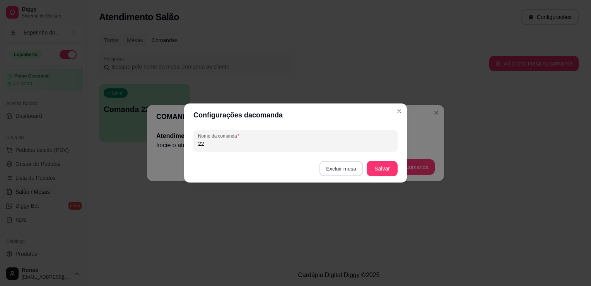
click at [350, 168] on button "Excluir mesa" at bounding box center [342, 168] width 44 height 15
click at [342, 222] on button "Confirmar" at bounding box center [342, 217] width 27 height 12
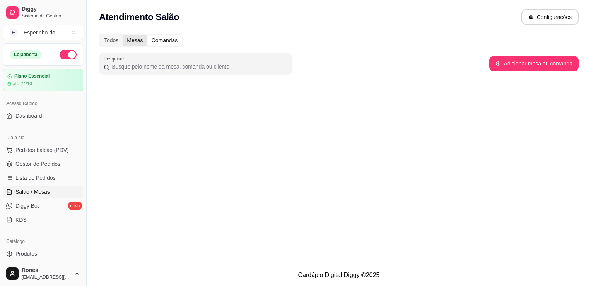
click at [130, 43] on div "Mesas" at bounding box center [135, 40] width 24 height 11
click at [123, 35] on input "Mesas" at bounding box center [123, 35] width 0 height 0
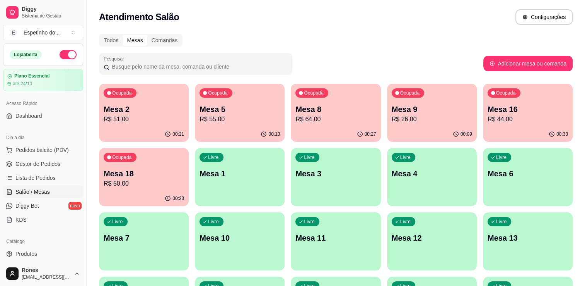
drag, startPoint x: 84, startPoint y: 231, endPoint x: 80, endPoint y: 238, distance: 8.3
click at [80, 238] on div "Diggy Sistema de Gestão E Espetinho do ... Loja aberta Plano Essencial até 24/1…" at bounding box center [43, 143] width 86 height 286
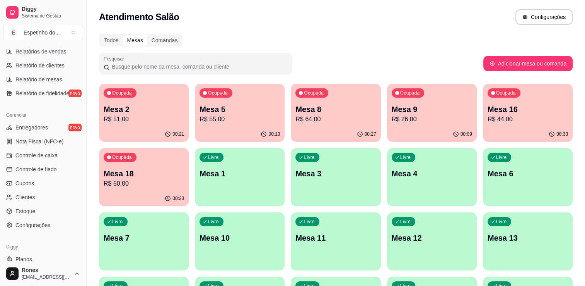
scroll to position [271, 0]
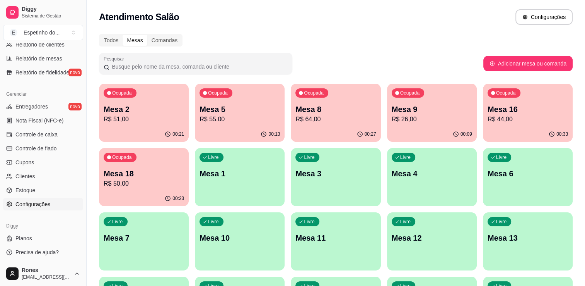
click at [31, 204] on span "Configurações" at bounding box center [32, 204] width 35 height 8
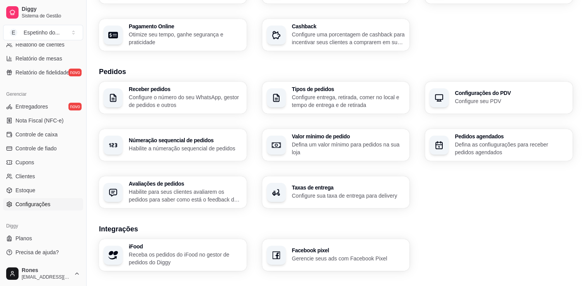
scroll to position [110, 0]
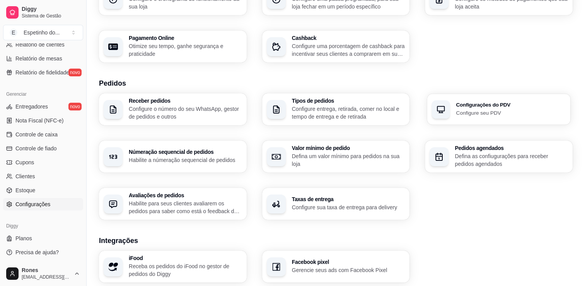
click at [492, 112] on p "Configure seu PDV" at bounding box center [512, 112] width 110 height 7
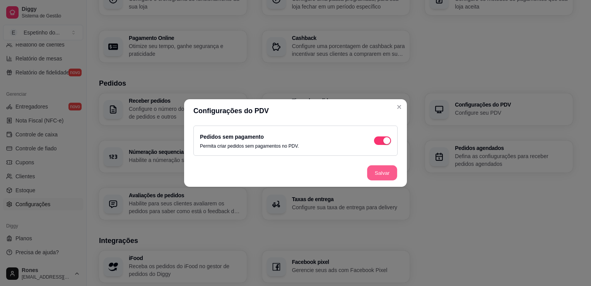
click at [381, 169] on button "Salvar" at bounding box center [382, 172] width 30 height 15
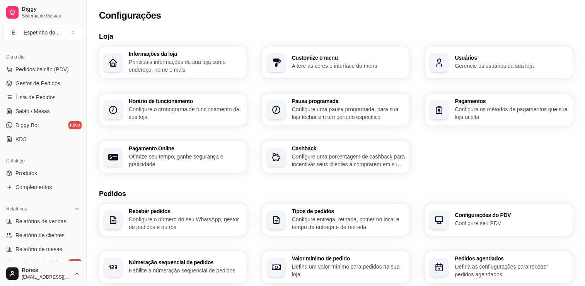
scroll to position [0, 0]
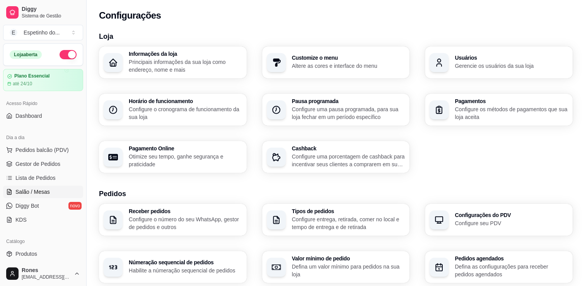
click at [36, 190] on span "Salão / Mesas" at bounding box center [32, 192] width 34 height 8
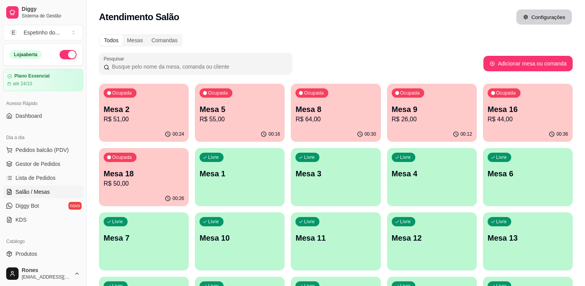
click at [545, 24] on button "Configurações" at bounding box center [545, 17] width 56 height 15
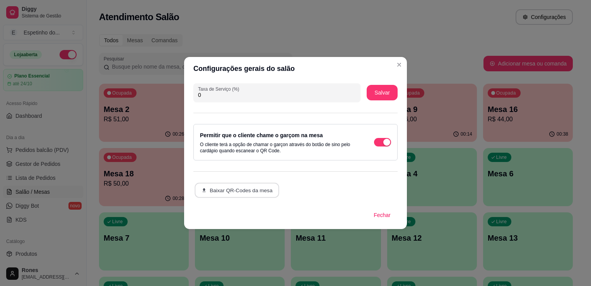
click at [258, 190] on button "Baixar QR-Codes da mesa" at bounding box center [237, 190] width 85 height 15
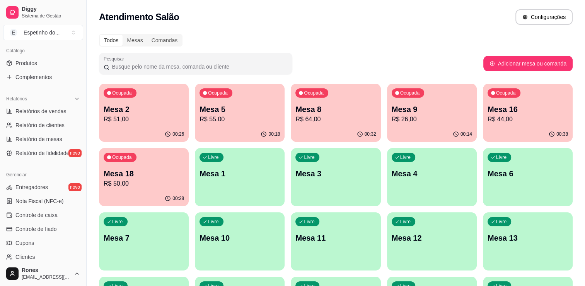
scroll to position [271, 0]
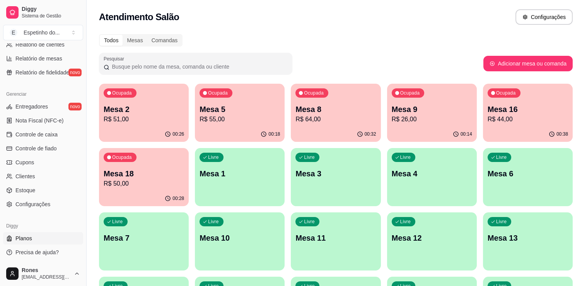
click at [26, 236] on span "Planos" at bounding box center [23, 238] width 17 height 8
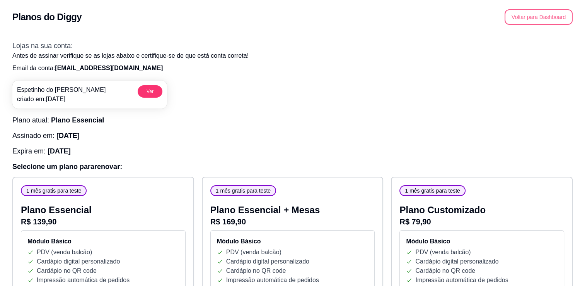
click at [544, 15] on button "Voltar para Dashboard" at bounding box center [539, 16] width 68 height 15
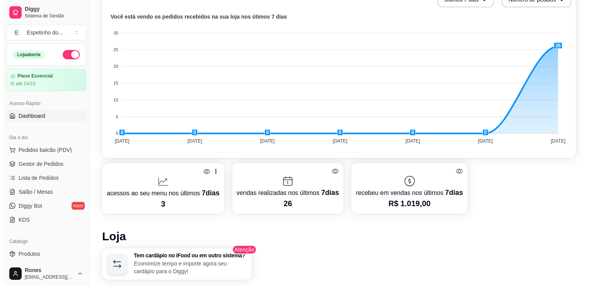
scroll to position [449, 0]
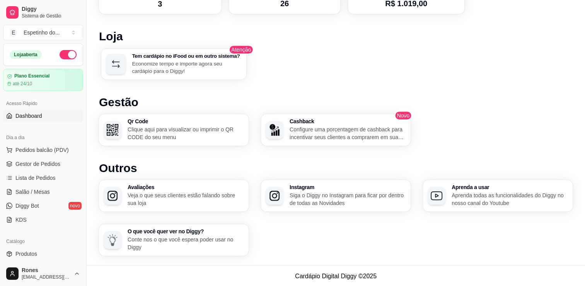
click at [185, 60] on p "Economize tempo e importe agora seu cardápio para o Diggy!" at bounding box center [187, 67] width 110 height 15
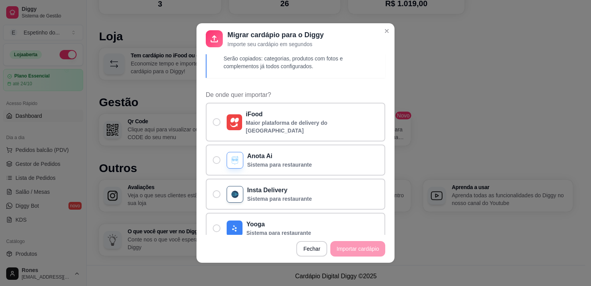
scroll to position [22, 0]
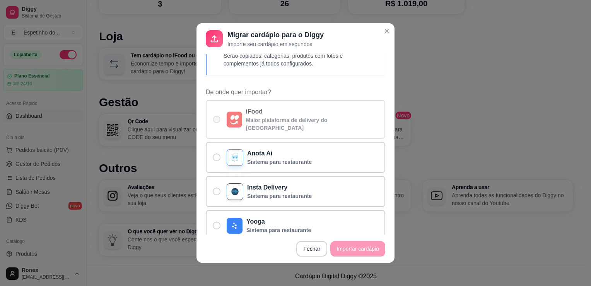
click at [214, 116] on span "De onde quer importar?" at bounding box center [216, 119] width 7 height 7
click at [214, 121] on input "iFood Maior plataforma de delivery do [GEOGRAPHIC_DATA]" at bounding box center [214, 123] width 5 height 5
radio input "true"
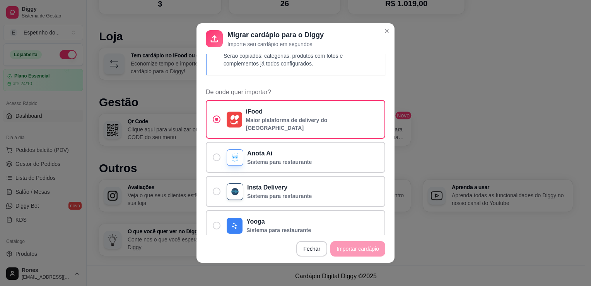
click at [385, 216] on div "Atenção Serão copiados: categorias, produtos com fotos e complementos já todos …" at bounding box center [296, 144] width 198 height 180
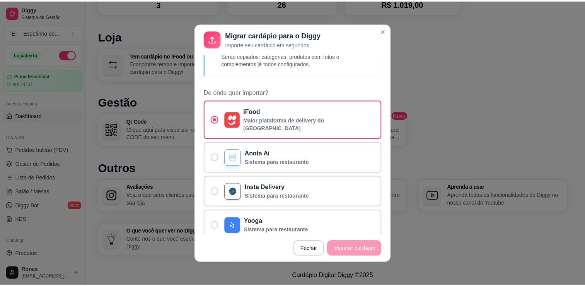
scroll to position [130, 0]
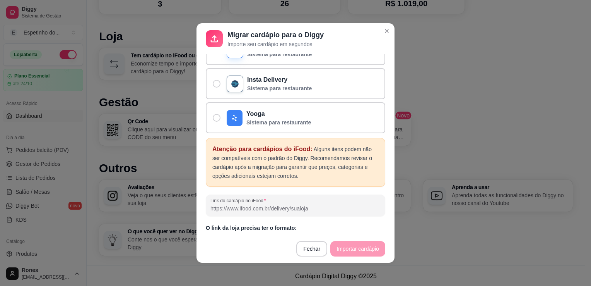
click at [362, 248] on footer "Fechar Importar cardápio" at bounding box center [296, 249] width 198 height 28
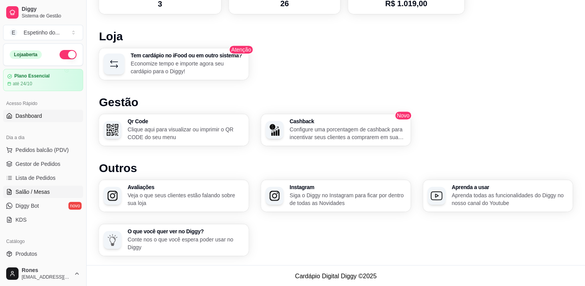
click at [39, 189] on span "Salão / Mesas" at bounding box center [32, 192] width 34 height 8
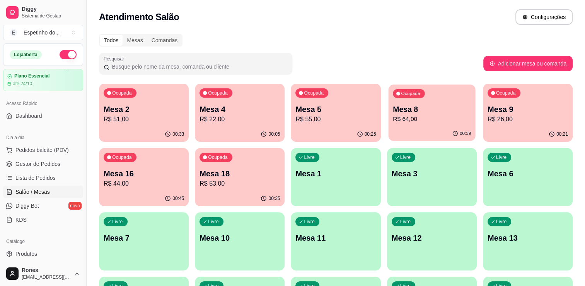
click at [414, 111] on p "Mesa 8" at bounding box center [432, 109] width 78 height 10
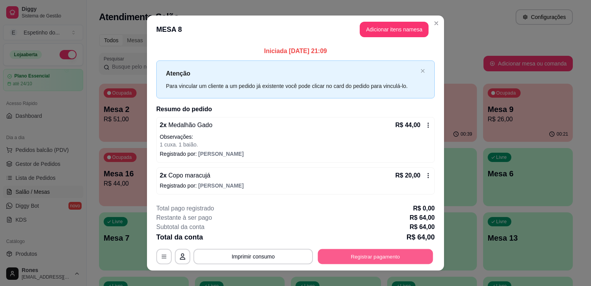
click at [420, 256] on button "Registrar pagamento" at bounding box center [375, 255] width 115 height 15
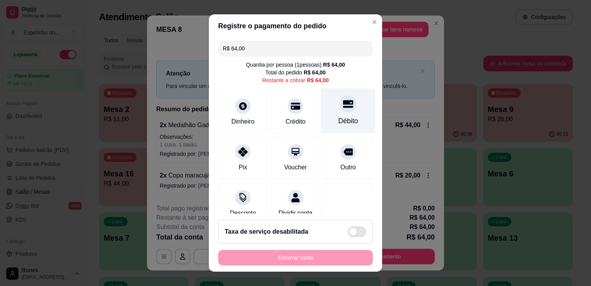
click at [341, 126] on div "Débito" at bounding box center [348, 110] width 55 height 45
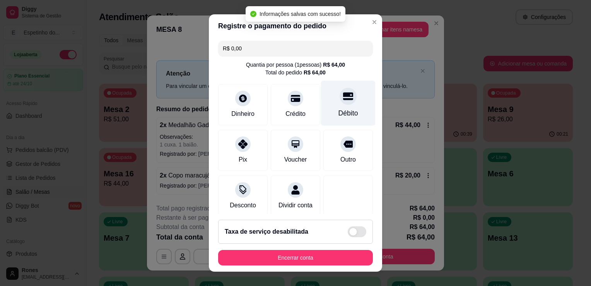
type input "R$ 0,00"
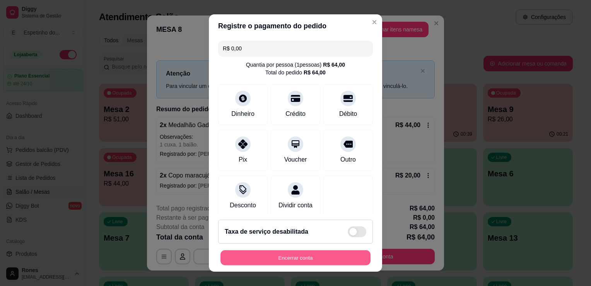
click at [286, 258] on button "Encerrar conta" at bounding box center [296, 257] width 150 height 15
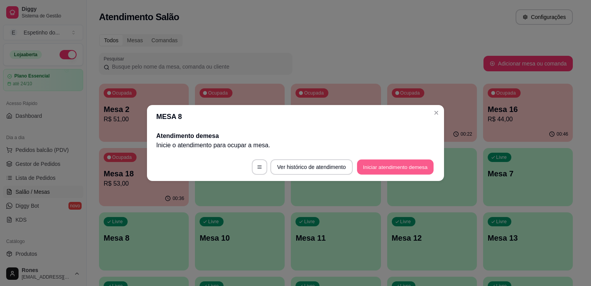
click at [397, 163] on button "Iniciar atendimento de mesa" at bounding box center [395, 166] width 77 height 15
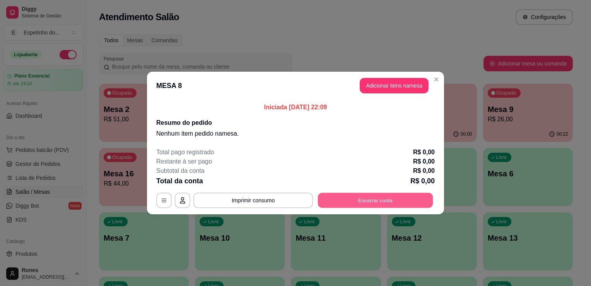
click at [389, 199] on button "Encerrar conta" at bounding box center [375, 200] width 115 height 15
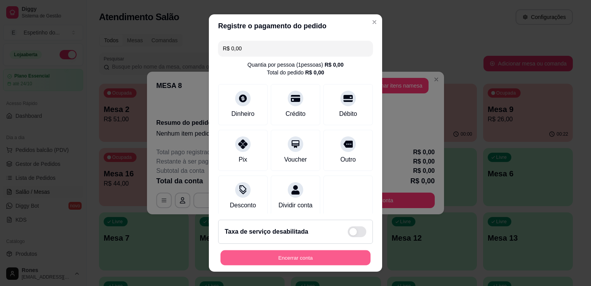
click at [326, 257] on button "Encerrar conta" at bounding box center [296, 257] width 150 height 15
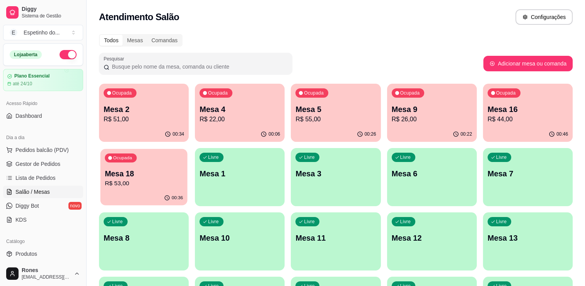
click at [108, 187] on p "R$ 53,00" at bounding box center [144, 183] width 78 height 9
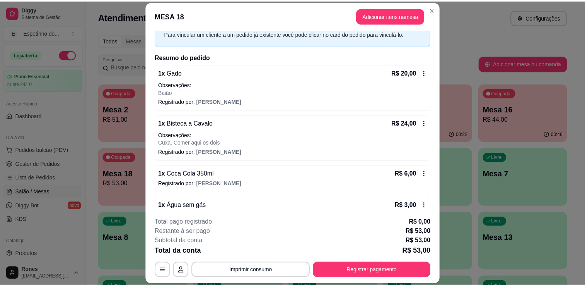
scroll to position [53, 0]
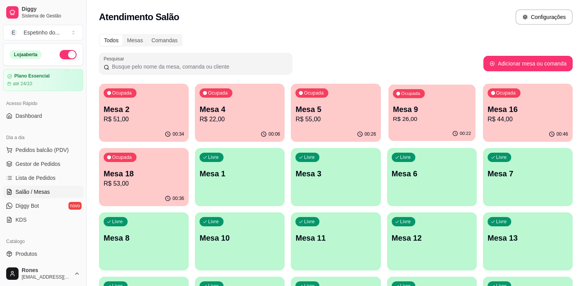
click at [438, 117] on p "R$ 26,00" at bounding box center [432, 119] width 78 height 9
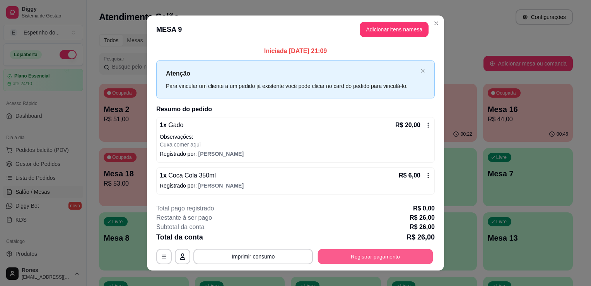
click at [381, 258] on button "Registrar pagamento" at bounding box center [375, 255] width 115 height 15
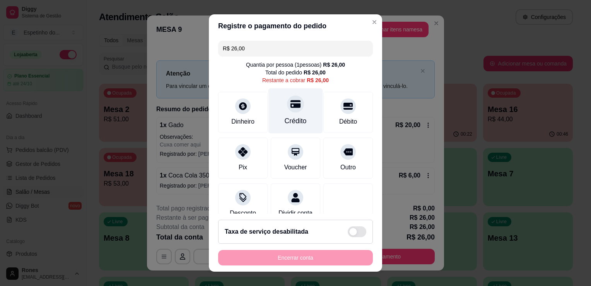
click at [294, 125] on div "Crédito" at bounding box center [296, 121] width 22 height 10
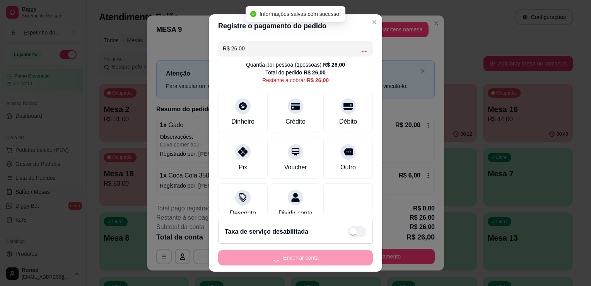
type input "R$ 0,00"
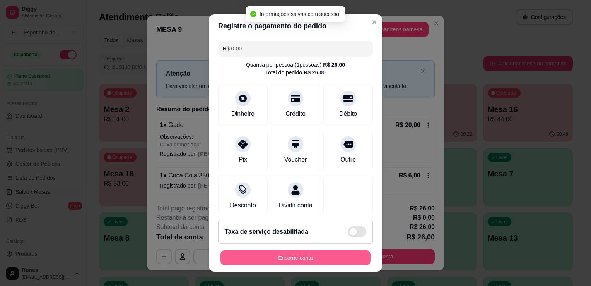
click at [295, 257] on button "Encerrar conta" at bounding box center [296, 257] width 150 height 15
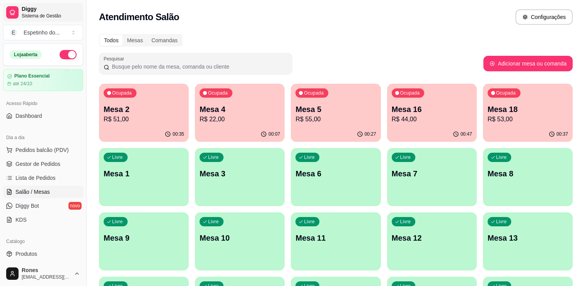
click at [38, 10] on span "Diggy" at bounding box center [51, 9] width 58 height 7
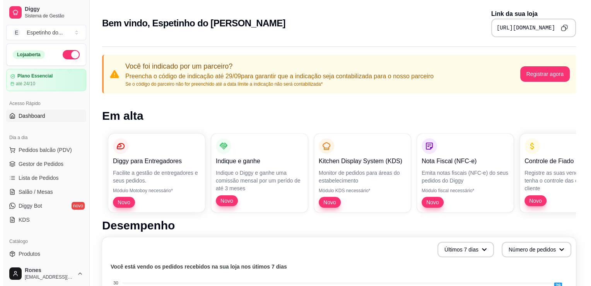
scroll to position [250, 0]
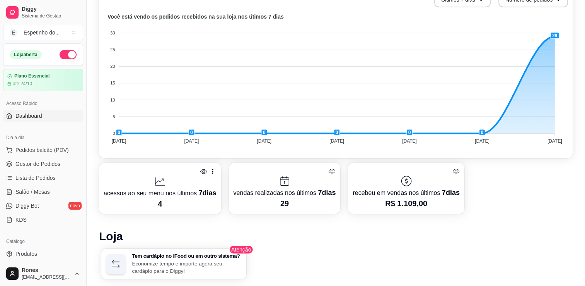
click at [197, 261] on p "Economize tempo e importe agora seu cardápio para o Diggy!" at bounding box center [187, 266] width 110 height 15
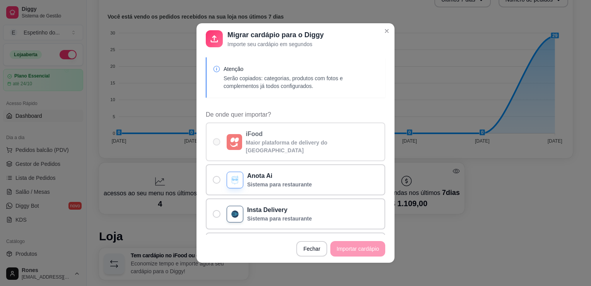
click at [255, 142] on p "Maior plataforma de delivery do Brasil" at bounding box center [312, 146] width 133 height 15
click at [217, 143] on input "iFood Maior plataforma de delivery do Brasil" at bounding box center [214, 145] width 5 height 5
radio input "true"
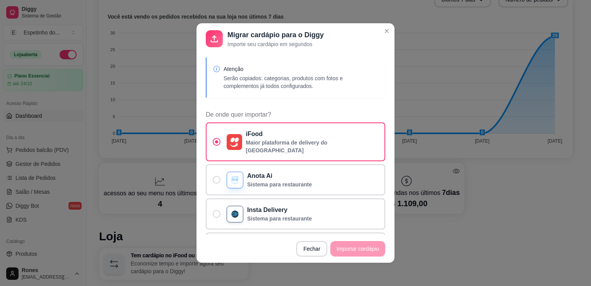
click at [339, 250] on footer "Fechar Importar cardápio" at bounding box center [296, 249] width 198 height 28
click at [283, 84] on p "Serão copiados: categorias, produtos com fotos e complementos já todos configur…" at bounding box center [302, 81] width 156 height 15
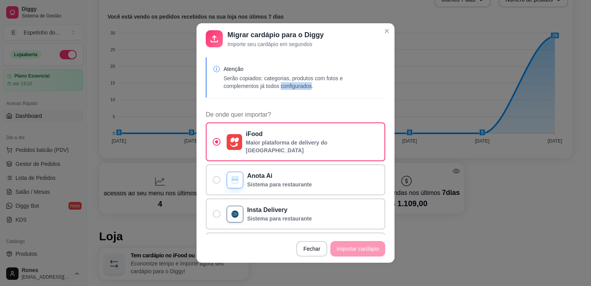
click at [283, 84] on p "Serão copiados: categorias, produtos com fotos e complementos já todos configur…" at bounding box center [302, 81] width 156 height 15
drag, startPoint x: 283, startPoint y: 84, endPoint x: 347, endPoint y: 96, distance: 65.0
click at [347, 96] on div "Atenção Serão copiados: categorias, produtos com fotos e complementos já todos …" at bounding box center [296, 77] width 180 height 40
click at [211, 40] on icon at bounding box center [214, 38] width 11 height 11
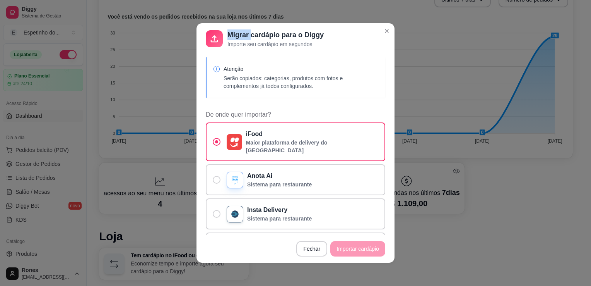
click at [211, 40] on icon at bounding box center [214, 38] width 11 height 11
click at [219, 171] on label "Anota Ai Sistema para restaurante" at bounding box center [296, 179] width 180 height 31
click at [217, 181] on input "Anota Ai Sistema para restaurante" at bounding box center [214, 183] width 5 height 5
radio input "true"
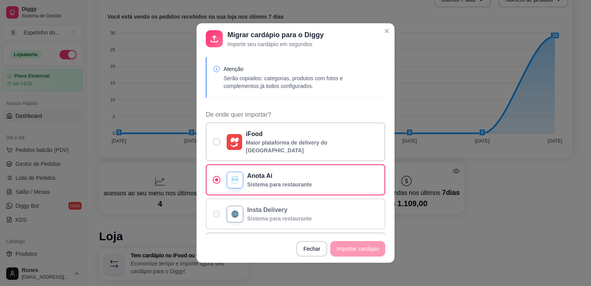
click at [263, 214] on p "Sistema para restaurante" at bounding box center [279, 218] width 65 height 8
click at [217, 215] on input "Insta Delivery Sistema para restaurante" at bounding box center [214, 217] width 5 height 5
radio input "true"
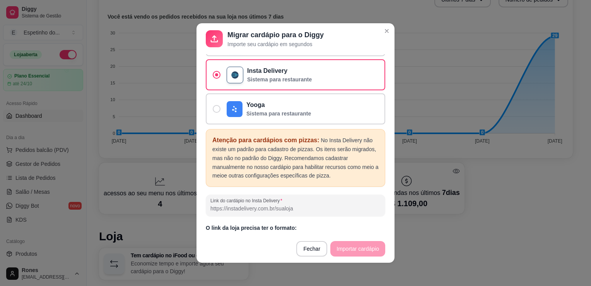
scroll to position [0, 0]
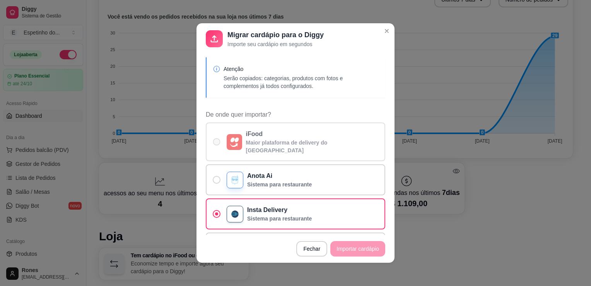
click at [217, 138] on span "De onde quer importar?" at bounding box center [216, 141] width 7 height 7
click at [217, 143] on input "iFood Maior plataforma de delivery do Brasil" at bounding box center [214, 145] width 5 height 5
radio input "true"
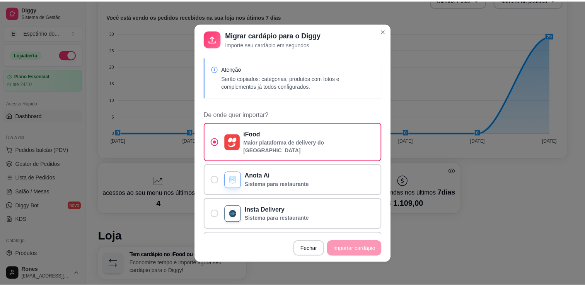
scroll to position [130, 0]
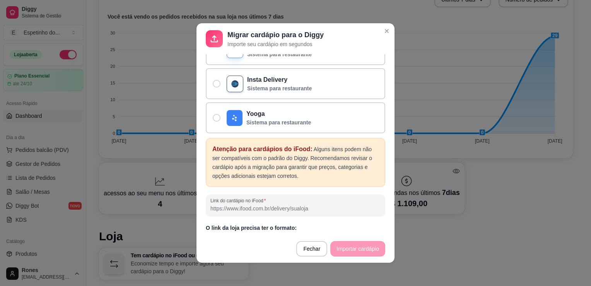
click at [309, 233] on p "https://www.ifood.com.br/delivery/comohamburgueria" at bounding box center [296, 237] width 180 height 8
click at [230, 233] on p "https://www.ifood.com.br/delivery/comohamburgueria" at bounding box center [296, 237] width 180 height 8
click at [382, 211] on div "Atenção Serão copiados: categorias, produtos com fotos e complementos já todos …" at bounding box center [296, 144] width 198 height 180
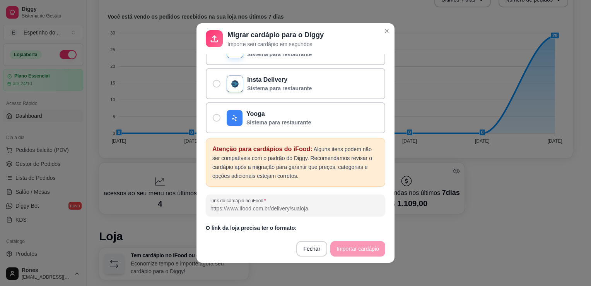
click at [306, 233] on p "https://www.ifood.com.br/delivery/comohamburgueria" at bounding box center [296, 237] width 180 height 8
drag, startPoint x: 306, startPoint y: 226, endPoint x: 350, endPoint y: 253, distance: 51.8
click at [350, 253] on footer "Fechar Importar cardápio" at bounding box center [296, 249] width 198 height 28
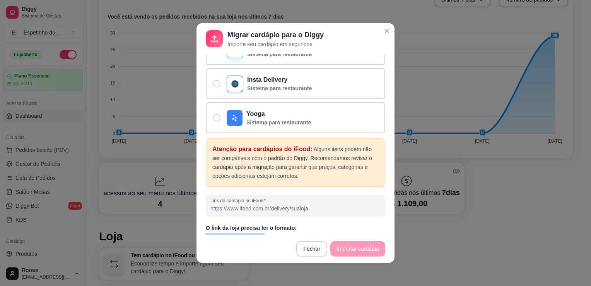
drag, startPoint x: 350, startPoint y: 253, endPoint x: 388, endPoint y: 228, distance: 45.5
click at [388, 228] on section "Migrar cardápio para o Diggy Importe seu cardápio em segundos Atenção Serão cop…" at bounding box center [296, 142] width 198 height 239
drag, startPoint x: 274, startPoint y: 258, endPoint x: 252, endPoint y: 227, distance: 38.0
copy section "https://www.ifood.com.br/delivery/comohamburgueria Fechar Importar cardápio"
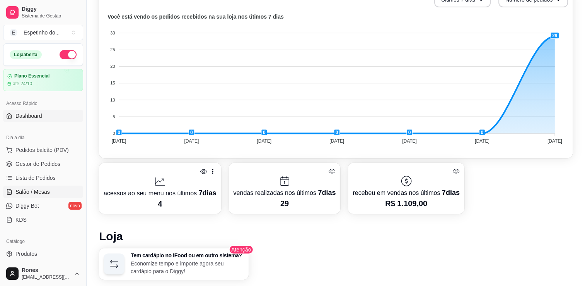
click at [30, 195] on span "Salão / Mesas" at bounding box center [32, 192] width 34 height 8
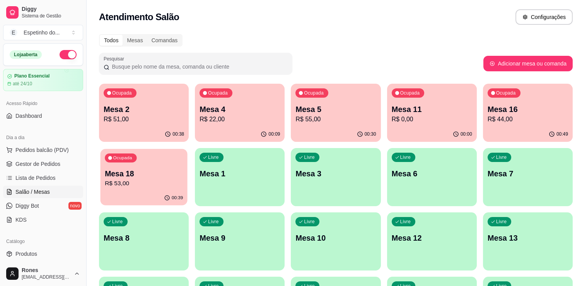
click at [153, 192] on div "00:39" at bounding box center [143, 197] width 87 height 15
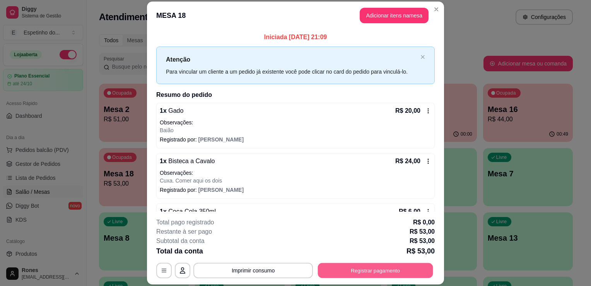
click at [385, 272] on button "Registrar pagamento" at bounding box center [375, 270] width 115 height 15
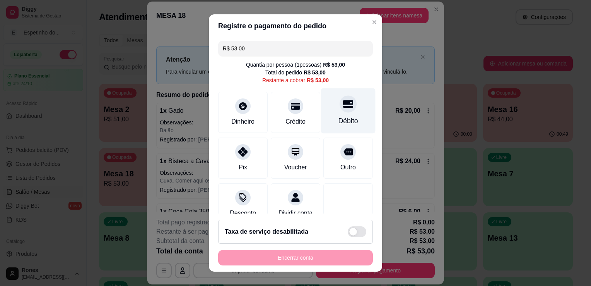
click at [327, 115] on div "Débito" at bounding box center [348, 110] width 55 height 45
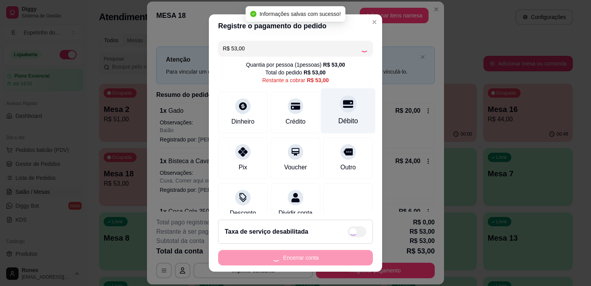
type input "R$ 0,00"
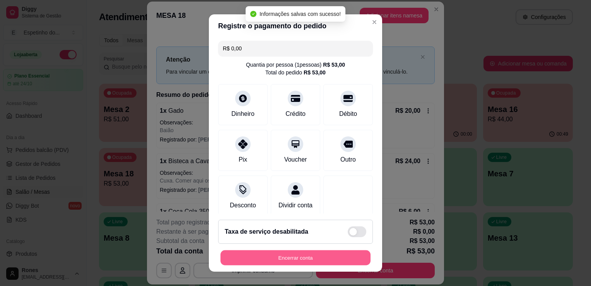
click at [316, 258] on button "Encerrar conta" at bounding box center [296, 257] width 150 height 15
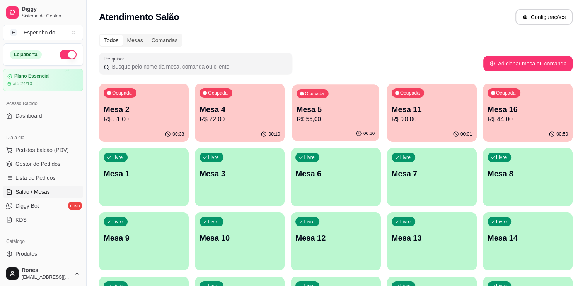
click at [341, 126] on button "Ocupada Mesa 5 R$ 55,00 00:30" at bounding box center [336, 112] width 87 height 56
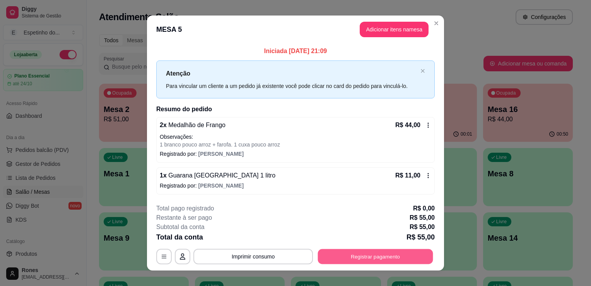
click at [399, 258] on button "Registrar pagamento" at bounding box center [375, 255] width 115 height 15
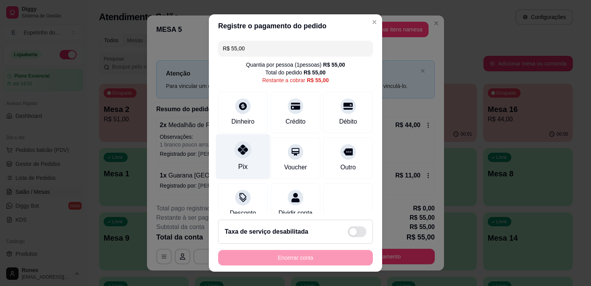
click at [243, 165] on div "Pix" at bounding box center [243, 156] width 55 height 45
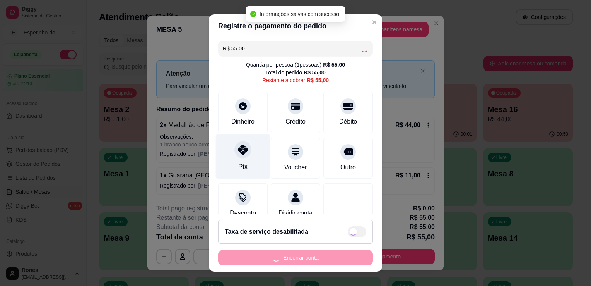
type input "R$ 0,00"
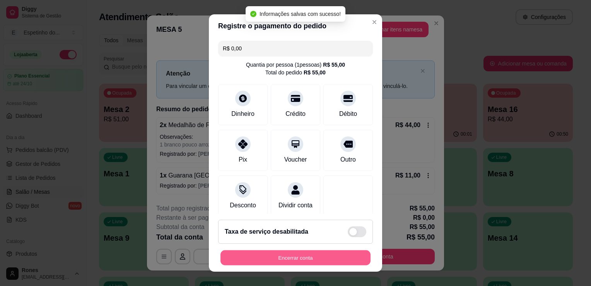
click at [292, 258] on button "Encerrar conta" at bounding box center [296, 257] width 150 height 15
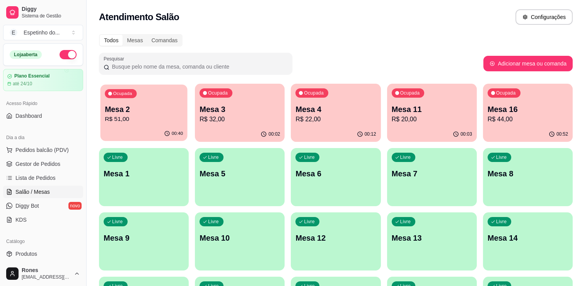
click at [149, 105] on p "Mesa 2" at bounding box center [144, 109] width 78 height 10
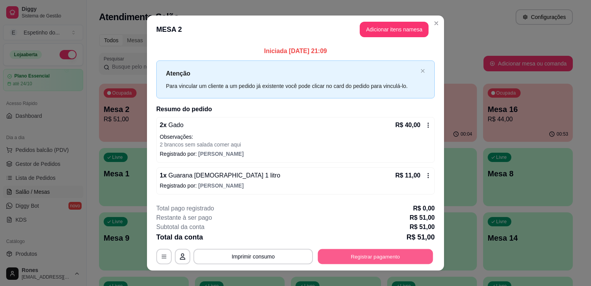
click at [375, 255] on button "Registrar pagamento" at bounding box center [375, 255] width 115 height 15
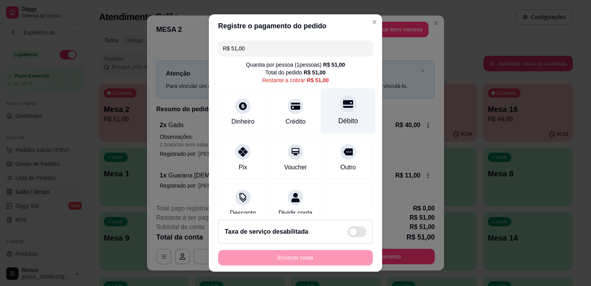
click at [339, 121] on div "Débito" at bounding box center [349, 121] width 20 height 10
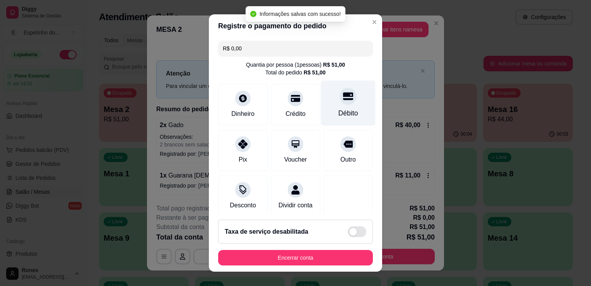
type input "R$ 0,00"
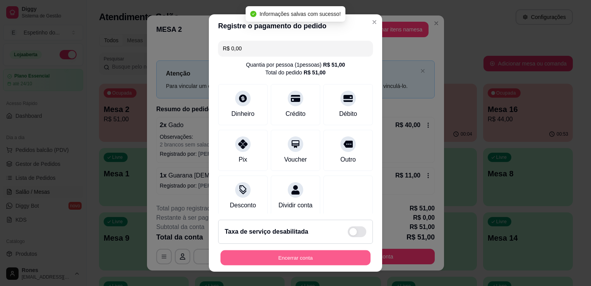
click at [295, 258] on button "Encerrar conta" at bounding box center [296, 257] width 150 height 15
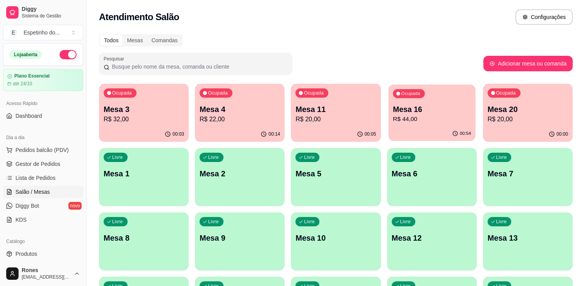
click at [428, 110] on p "Mesa 16" at bounding box center [432, 109] width 78 height 10
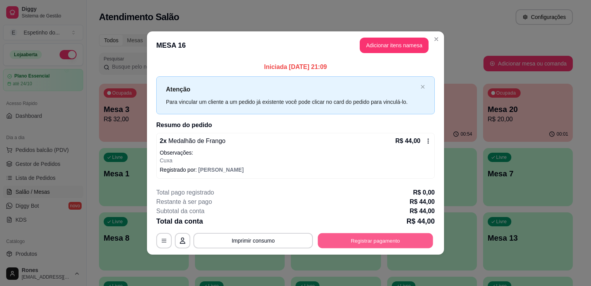
click at [421, 240] on button "Registrar pagamento" at bounding box center [375, 240] width 115 height 15
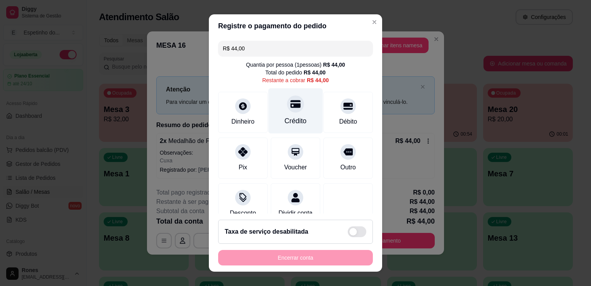
click at [285, 122] on div "Crédito" at bounding box center [296, 121] width 22 height 10
type input "R$ 0,00"
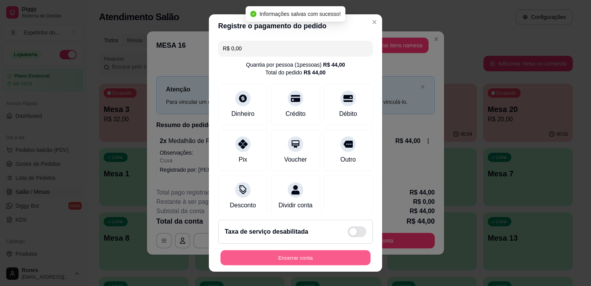
click at [323, 254] on button "Encerrar conta" at bounding box center [296, 257] width 150 height 15
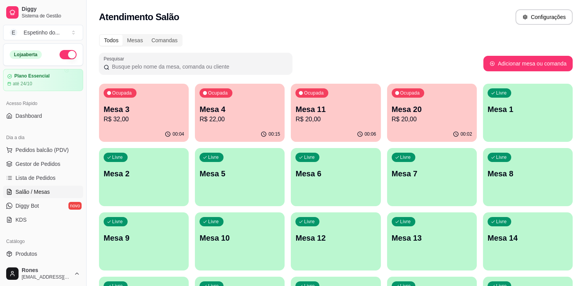
scroll to position [144, 0]
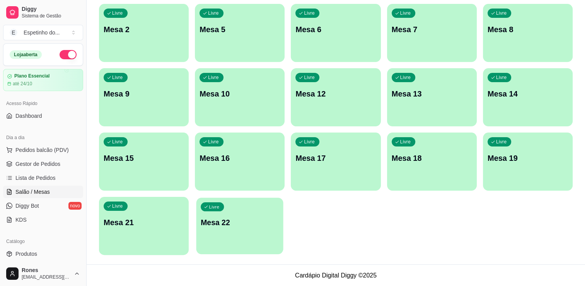
click at [232, 232] on div "Livre Mesa 22" at bounding box center [240, 220] width 87 height 47
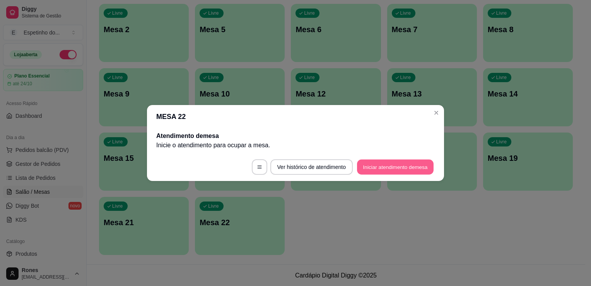
click at [379, 171] on button "Iniciar atendimento de mesa" at bounding box center [395, 166] width 77 height 15
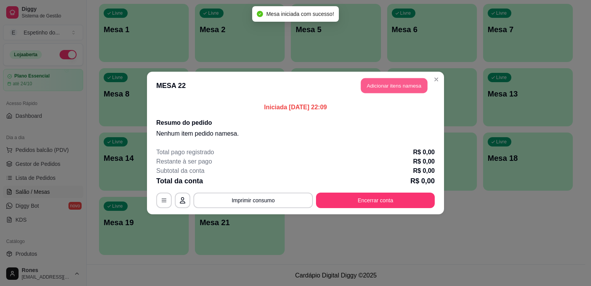
click at [386, 90] on button "Adicionar itens na mesa" at bounding box center [394, 85] width 67 height 15
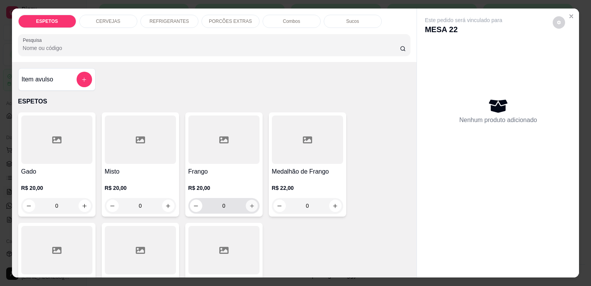
click at [249, 203] on icon "increase-product-quantity" at bounding box center [252, 206] width 6 height 6
type input "1"
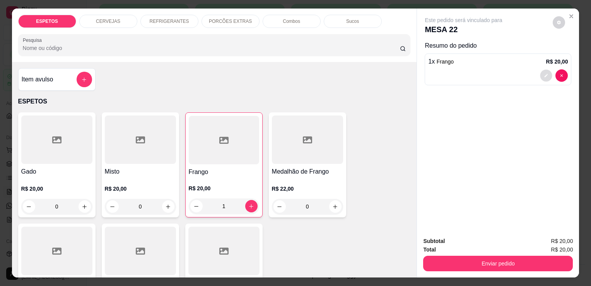
click at [544, 73] on icon "decrease-product-quantity" at bounding box center [546, 75] width 5 height 5
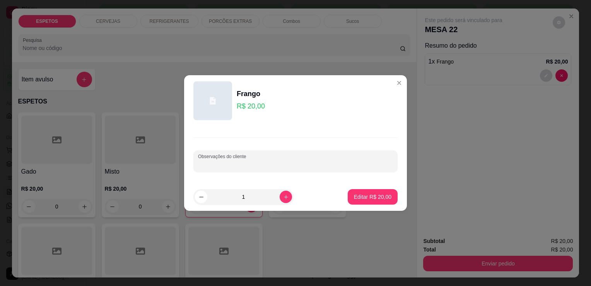
click at [260, 163] on input "Observações do cliente" at bounding box center [295, 164] width 195 height 8
type input "baiao sem salada mais pure para viagem"
click at [363, 195] on p "Editar R$ 20,00" at bounding box center [372, 196] width 36 height 7
type input "0"
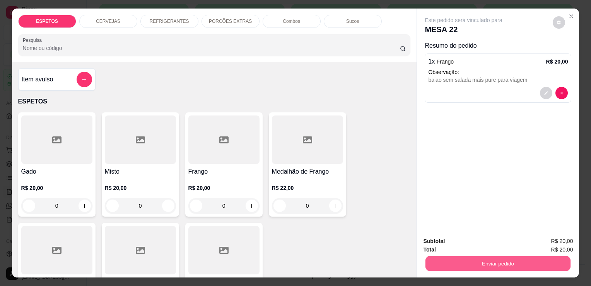
click at [533, 265] on button "Enviar pedido" at bounding box center [498, 262] width 145 height 15
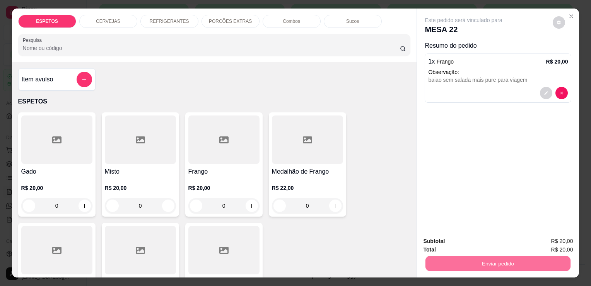
click at [560, 241] on button "Enviar pedido" at bounding box center [553, 242] width 44 height 15
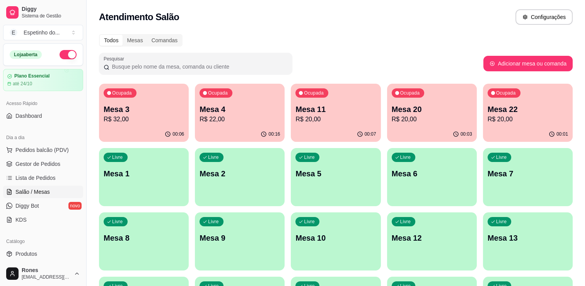
scroll to position [144, 0]
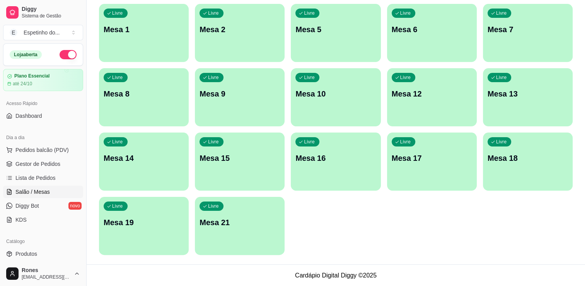
click at [220, 220] on p "Mesa 21" at bounding box center [240, 222] width 80 height 11
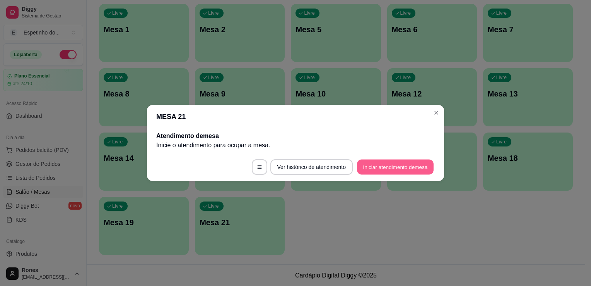
click at [381, 171] on button "Iniciar atendimento de mesa" at bounding box center [395, 166] width 77 height 15
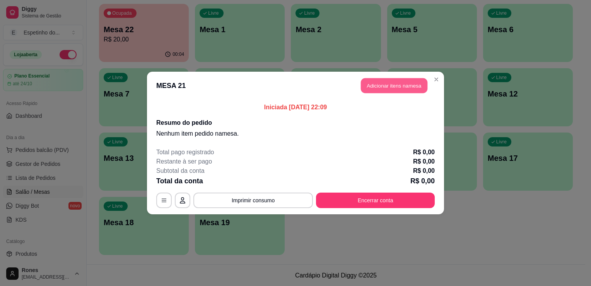
click at [407, 87] on button "Adicionar itens na mesa" at bounding box center [394, 85] width 67 height 15
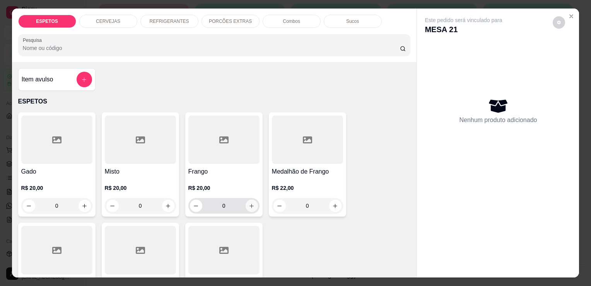
click at [249, 205] on icon "increase-product-quantity" at bounding box center [252, 206] width 6 height 6
type input "1"
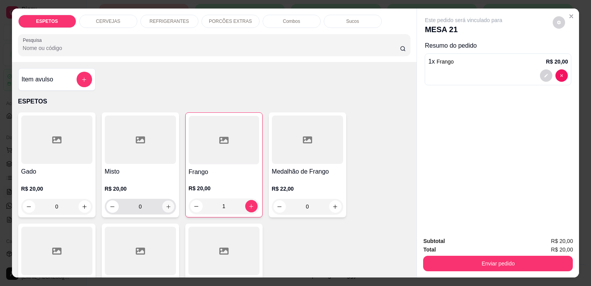
click at [162, 204] on button "increase-product-quantity" at bounding box center [168, 206] width 12 height 12
type input "1"
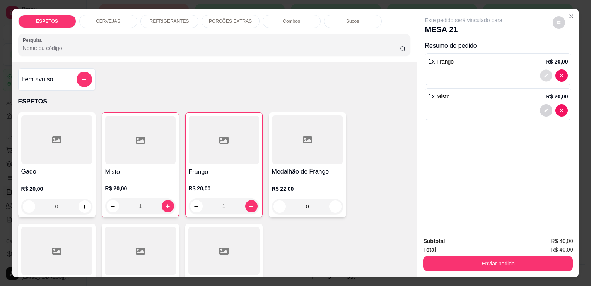
click at [544, 73] on icon "decrease-product-quantity" at bounding box center [546, 75] width 5 height 5
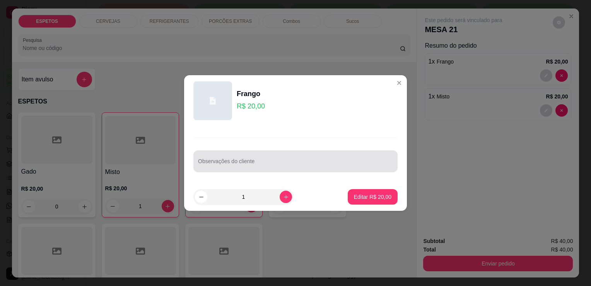
click at [238, 160] on div at bounding box center [295, 160] width 195 height 15
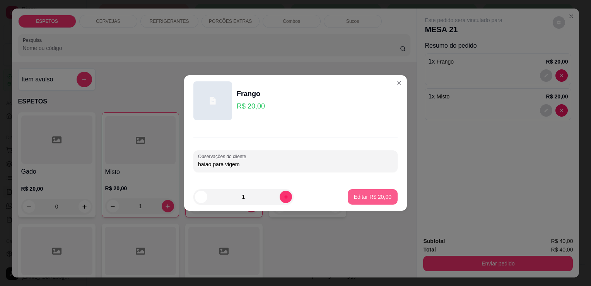
type input "baiao para vigem"
click at [365, 196] on p "Editar R$ 20,00" at bounding box center [372, 196] width 36 height 7
type input "0"
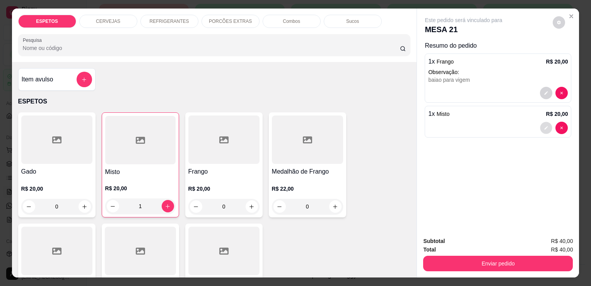
click at [544, 128] on button "decrease-product-quantity" at bounding box center [547, 128] width 12 height 12
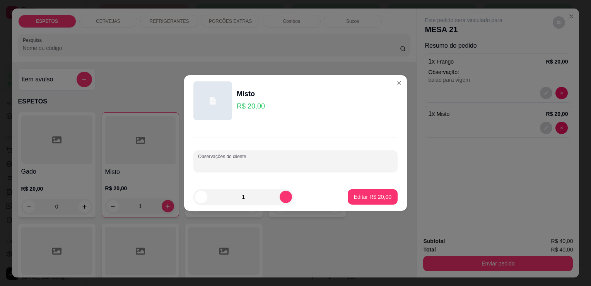
click at [299, 166] on input "Observações do cliente" at bounding box center [295, 164] width 195 height 8
type input "baio para viagem"
click at [360, 193] on p "Editar R$ 20,00" at bounding box center [372, 196] width 36 height 7
type input "0"
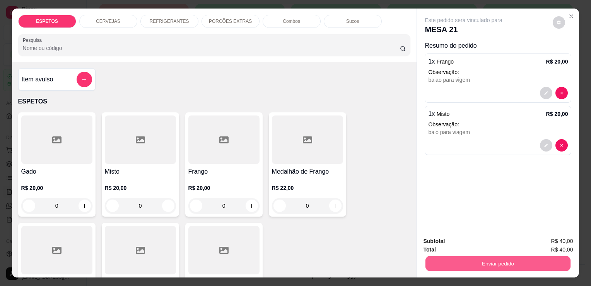
click at [497, 261] on button "Enviar pedido" at bounding box center [498, 262] width 145 height 15
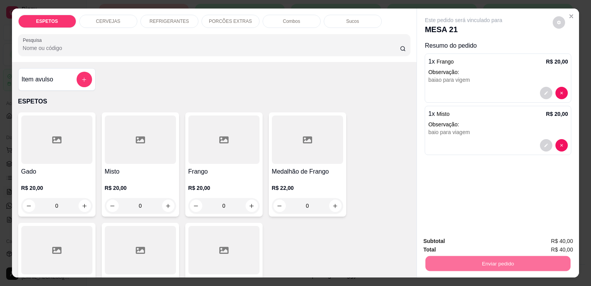
click at [555, 243] on button "Enviar pedido" at bounding box center [553, 242] width 43 height 14
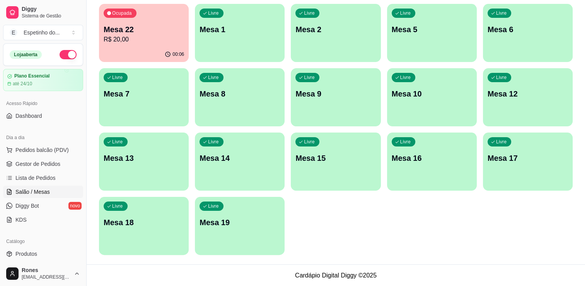
scroll to position [0, 0]
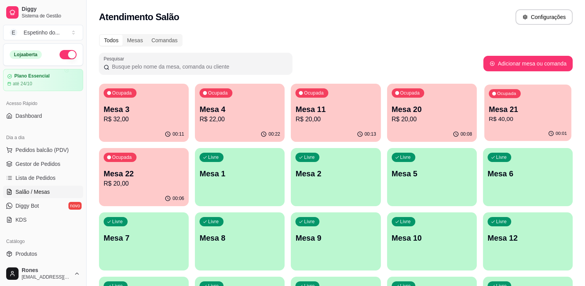
click at [520, 126] on button "Ocupada Mesa 21 R$ 40,00 00:01" at bounding box center [527, 112] width 87 height 56
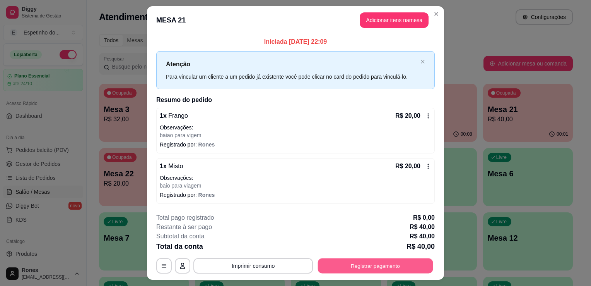
click at [376, 262] on button "Registrar pagamento" at bounding box center [375, 265] width 115 height 15
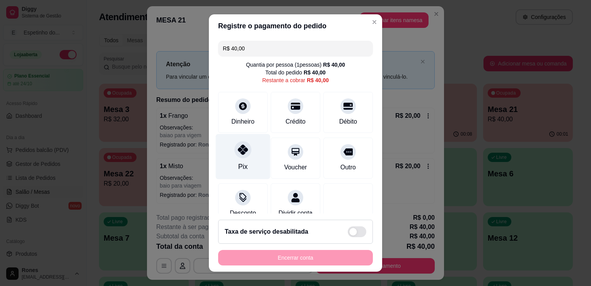
click at [247, 163] on div "Pix" at bounding box center [243, 156] width 55 height 45
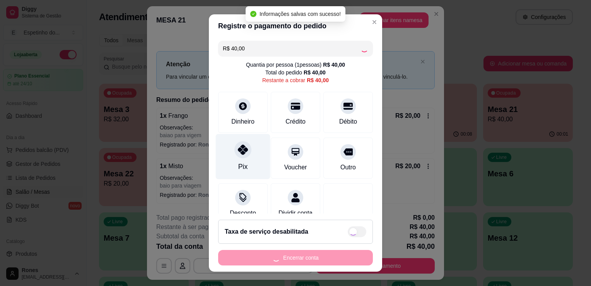
type input "R$ 0,00"
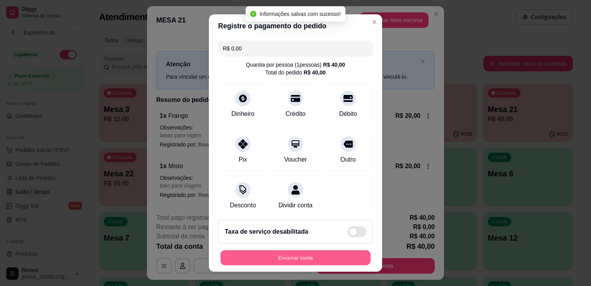
click at [283, 258] on button "Encerrar conta" at bounding box center [296, 257] width 150 height 15
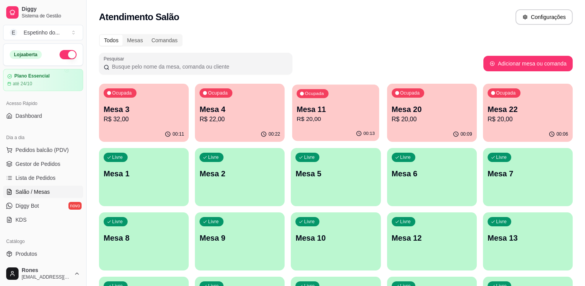
click at [329, 120] on p "R$ 20,00" at bounding box center [336, 119] width 78 height 9
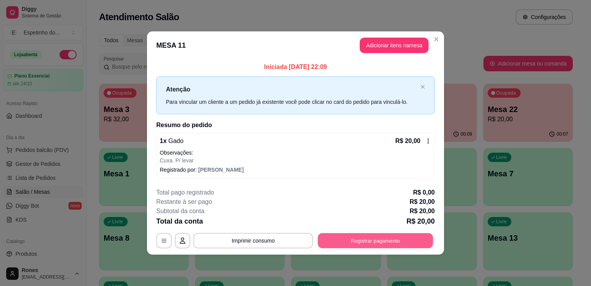
click at [389, 238] on button "Registrar pagamento" at bounding box center [375, 240] width 115 height 15
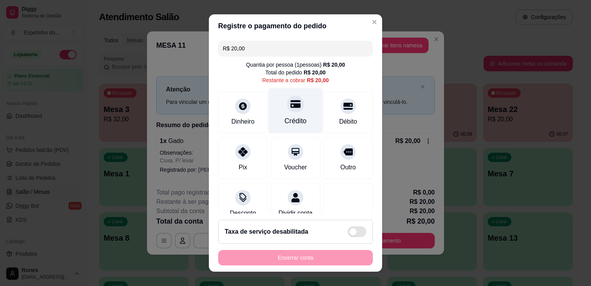
click at [285, 116] on div "Crédito" at bounding box center [296, 121] width 22 height 10
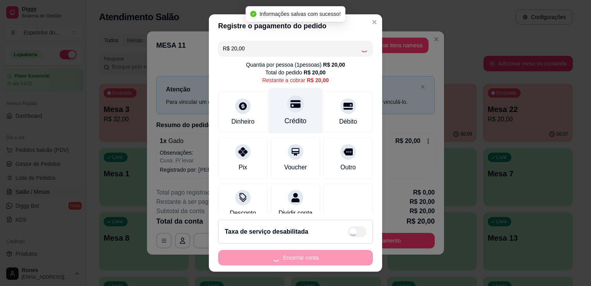
type input "R$ 0,00"
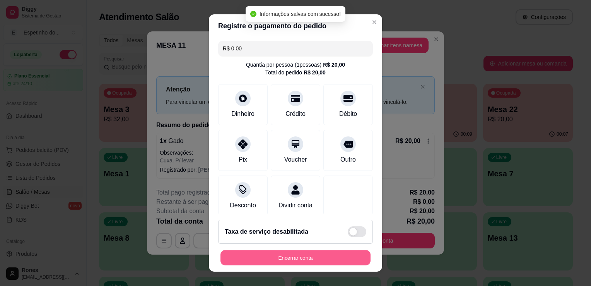
click at [303, 258] on button "Encerrar conta" at bounding box center [296, 257] width 150 height 15
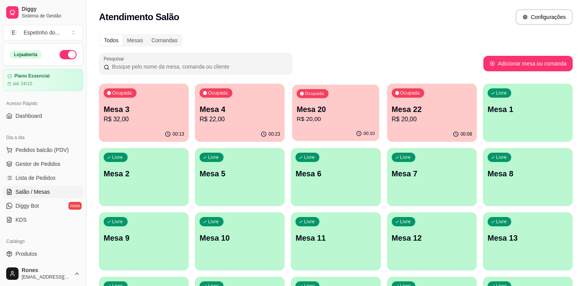
click at [339, 128] on div "00:10" at bounding box center [336, 133] width 87 height 15
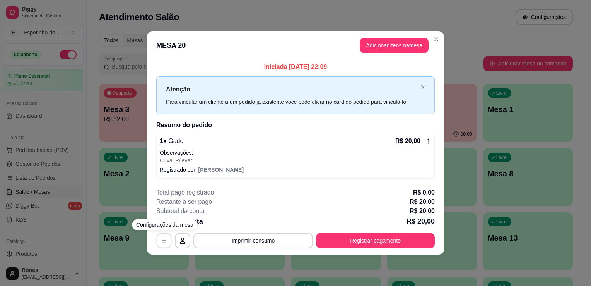
click at [161, 244] on button "button" at bounding box center [164, 240] width 15 height 15
click at [427, 140] on icon at bounding box center [428, 141] width 6 height 6
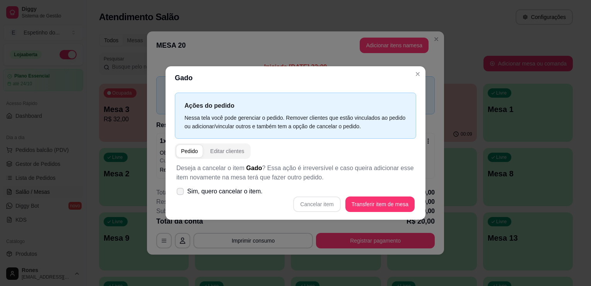
click at [182, 193] on icon at bounding box center [180, 191] width 6 height 4
click at [181, 193] on input "Sim, quero cancelar o item." at bounding box center [178, 195] width 5 height 5
checkbox input "true"
click at [315, 201] on button "Cancelar item" at bounding box center [317, 204] width 46 height 15
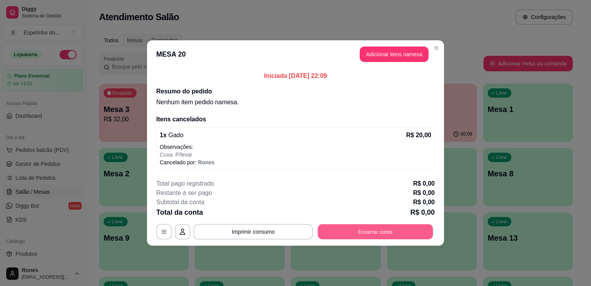
click at [408, 228] on button "Encerrar conta" at bounding box center [375, 231] width 115 height 15
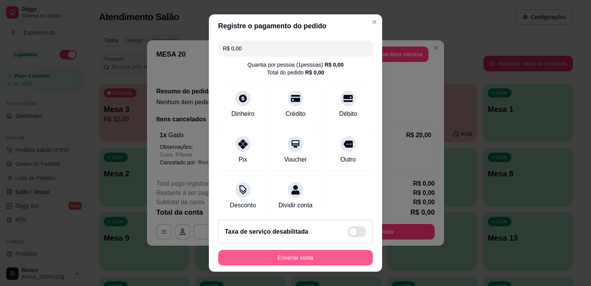
click at [285, 258] on button "Encerrar conta" at bounding box center [295, 257] width 155 height 15
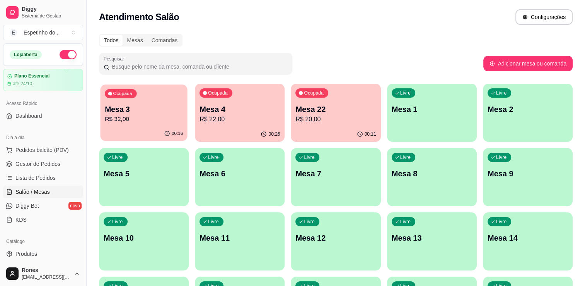
click at [153, 122] on p "R$ 32,00" at bounding box center [144, 119] width 78 height 9
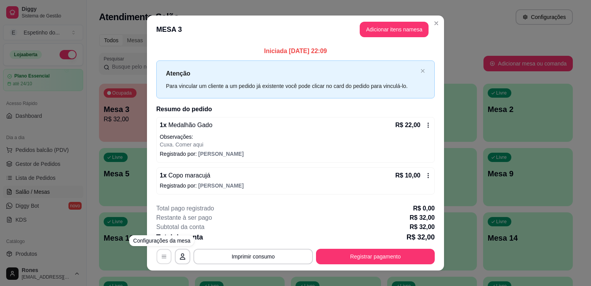
click at [161, 256] on icon "button" at bounding box center [164, 256] width 6 height 6
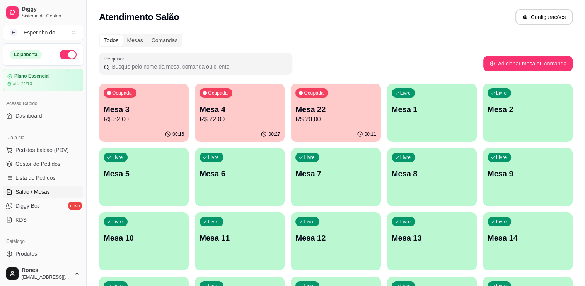
click at [395, 45] on div "Todos Mesas Comandas" at bounding box center [336, 40] width 474 height 12
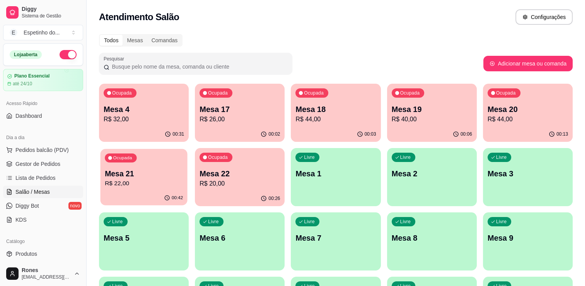
click at [152, 180] on p "R$ 22,00" at bounding box center [144, 183] width 78 height 9
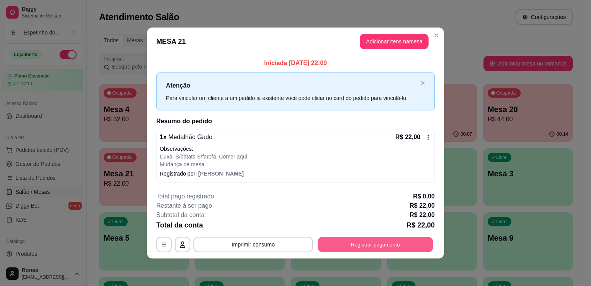
click at [351, 243] on button "Registrar pagamento" at bounding box center [375, 243] width 115 height 15
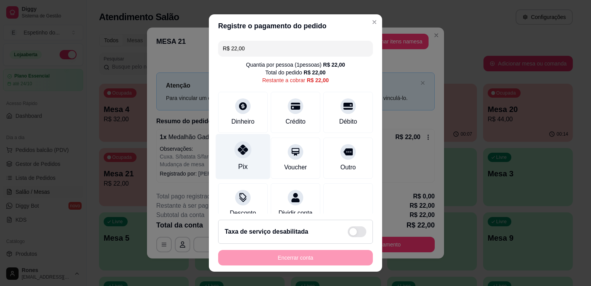
click at [235, 155] on div at bounding box center [243, 149] width 17 height 17
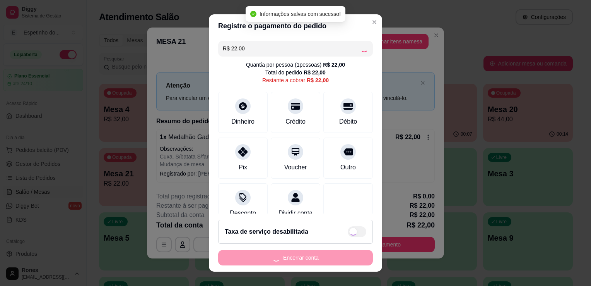
type input "R$ 0,00"
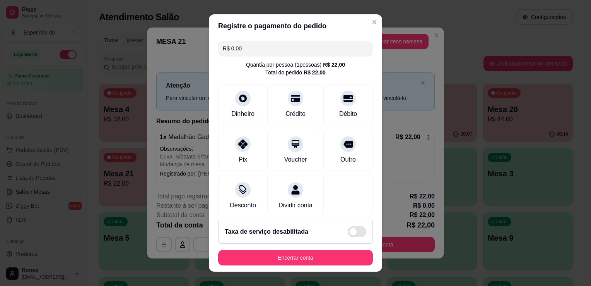
scroll to position [55, 0]
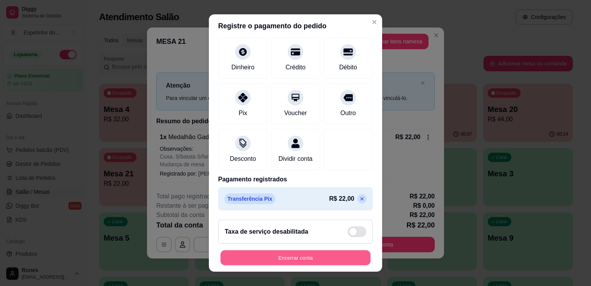
click at [314, 256] on button "Encerrar conta" at bounding box center [296, 257] width 150 height 15
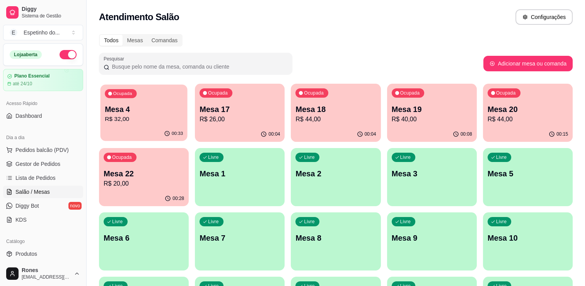
click at [147, 125] on div "Ocupada Mesa 4 R$ 32,00" at bounding box center [143, 105] width 87 height 42
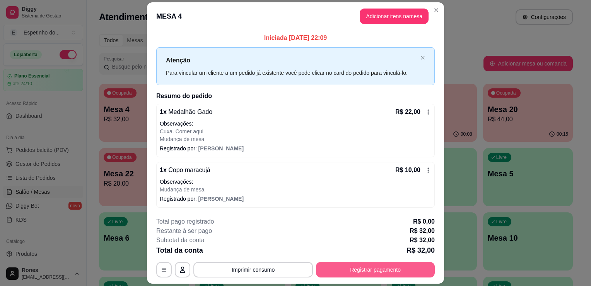
click at [363, 271] on button "Registrar pagamento" at bounding box center [375, 269] width 119 height 15
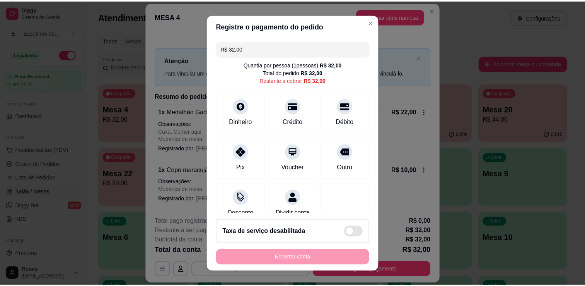
scroll to position [22, 0]
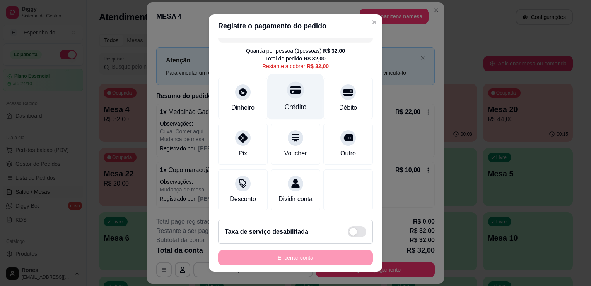
click at [293, 91] on div "Crédito" at bounding box center [296, 96] width 55 height 45
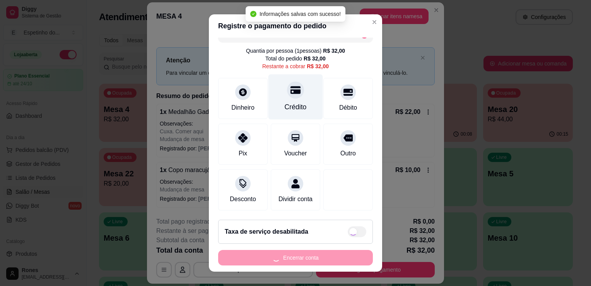
type input "R$ 0,00"
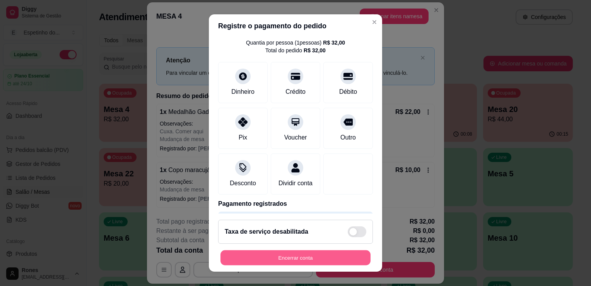
click at [300, 259] on button "Encerrar conta" at bounding box center [296, 257] width 150 height 15
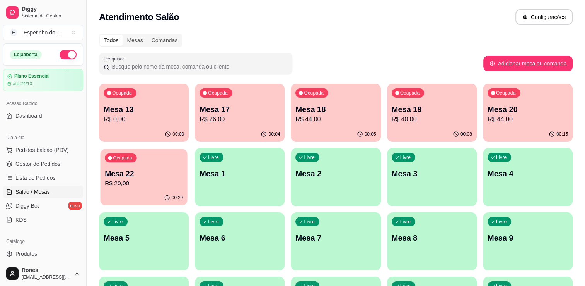
click at [142, 187] on p "R$ 20,00" at bounding box center [144, 183] width 78 height 9
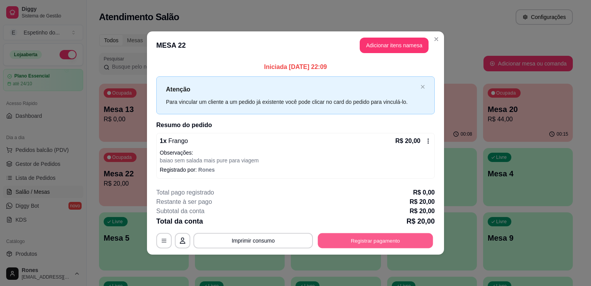
click at [407, 245] on button "Registrar pagamento" at bounding box center [375, 240] width 115 height 15
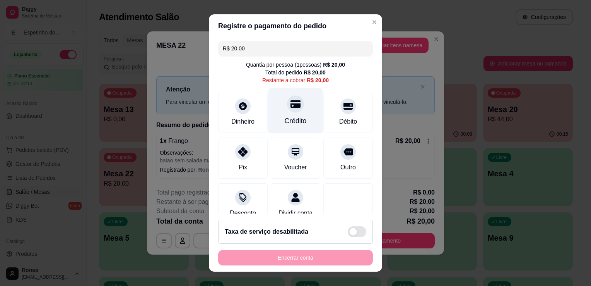
click at [287, 124] on div "Crédito" at bounding box center [296, 121] width 22 height 10
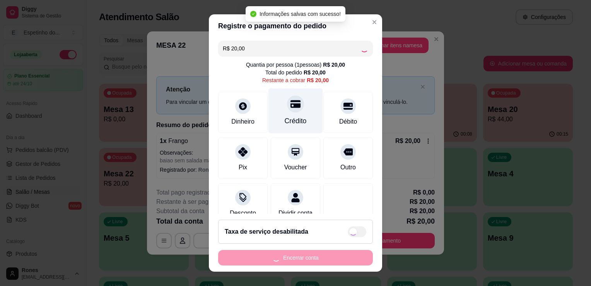
type input "R$ 0,00"
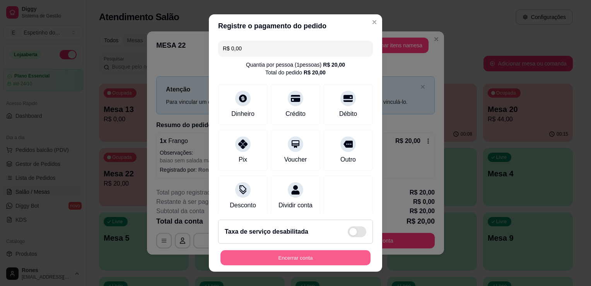
click at [290, 258] on button "Encerrar conta" at bounding box center [296, 257] width 150 height 15
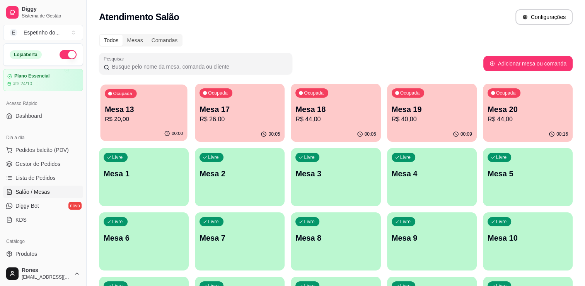
click at [168, 104] on p "Mesa 13" at bounding box center [144, 109] width 78 height 10
click at [157, 118] on p "R$ 20,00" at bounding box center [144, 119] width 78 height 9
click at [168, 102] on div "Ocupada Mesa 14 R$ 20,00" at bounding box center [144, 105] width 90 height 43
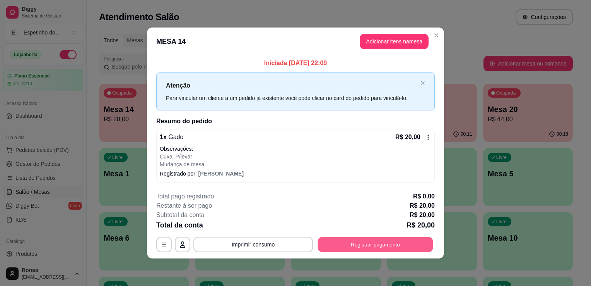
click at [344, 241] on button "Registrar pagamento" at bounding box center [375, 243] width 115 height 15
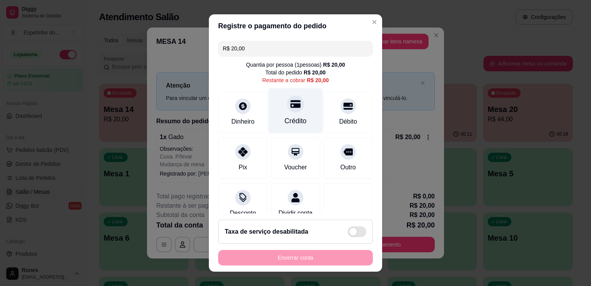
click at [285, 120] on div "Crédito" at bounding box center [296, 121] width 22 height 10
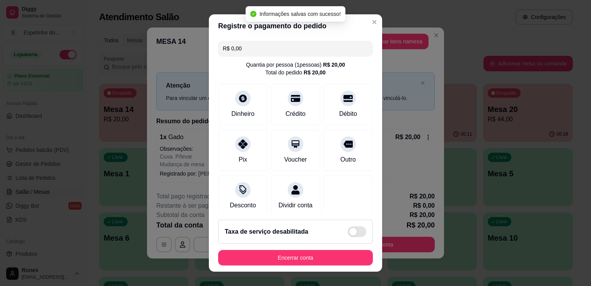
type input "R$ 0,00"
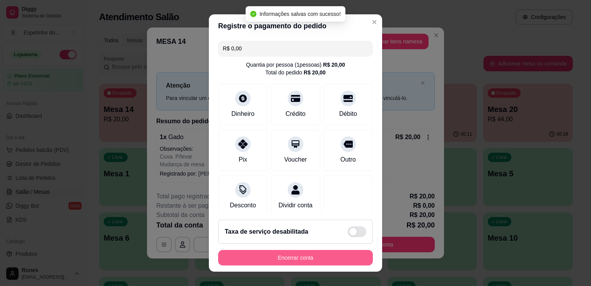
click at [297, 260] on button "Encerrar conta" at bounding box center [295, 257] width 155 height 15
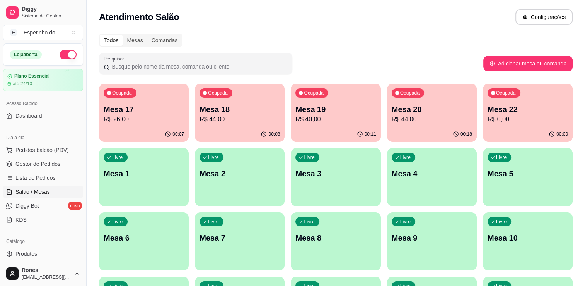
click at [580, 69] on div "Todos Mesas Comandas Pesquisar Adicionar mesa ou comanda Ocupada Mesa 17 R$ 26,…" at bounding box center [336, 218] width 499 height 378
click at [521, 119] on p "R$ 20,00" at bounding box center [528, 119] width 78 height 9
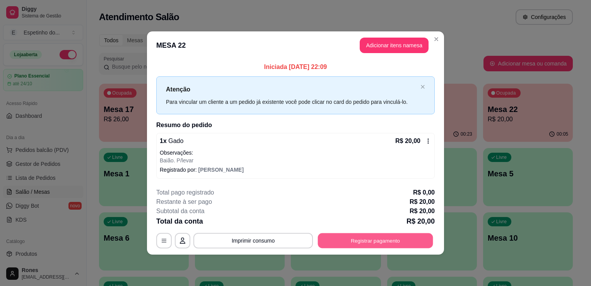
click at [385, 239] on button "Registrar pagamento" at bounding box center [375, 240] width 115 height 15
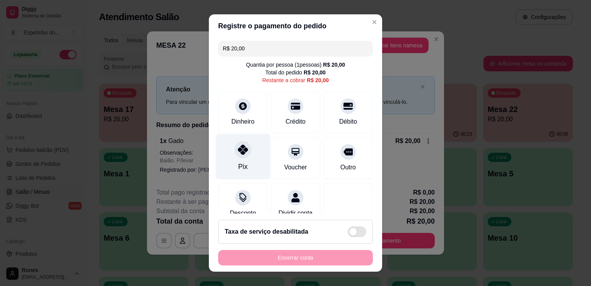
click at [245, 164] on div "Pix" at bounding box center [243, 156] width 55 height 45
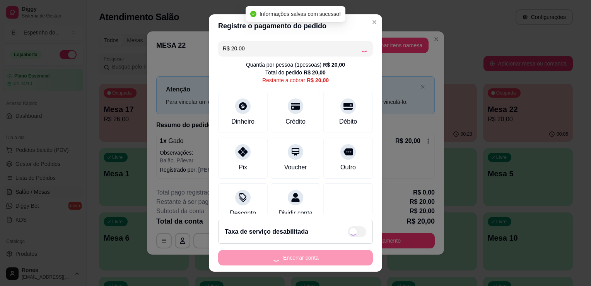
type input "R$ 0,00"
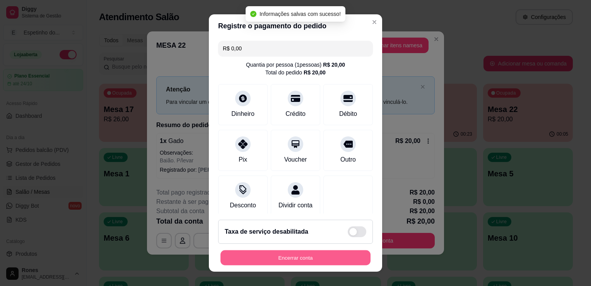
click at [301, 258] on button "Encerrar conta" at bounding box center [296, 257] width 150 height 15
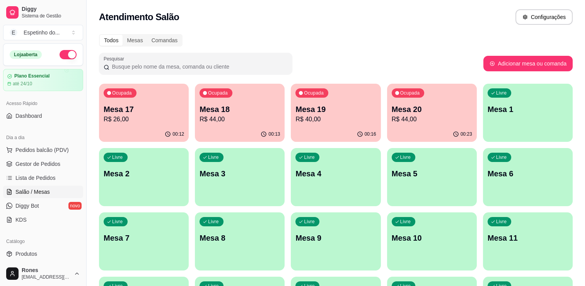
click at [404, 31] on div "Todos Mesas Comandas Pesquisar Adicionar mesa ou comanda Ocupada Mesa 17 R$ 26,…" at bounding box center [336, 218] width 499 height 378
click at [237, 115] on p "R$ 44,00" at bounding box center [240, 119] width 78 height 9
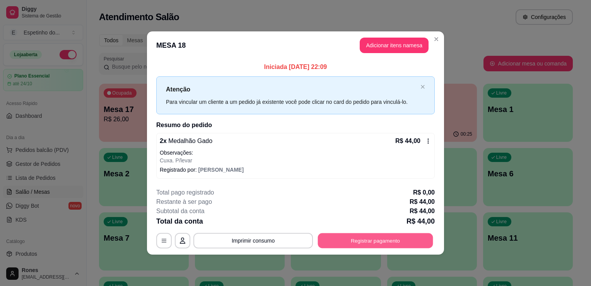
click at [373, 237] on button "Registrar pagamento" at bounding box center [375, 240] width 115 height 15
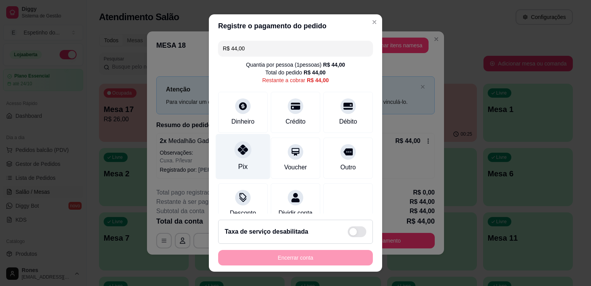
click at [233, 157] on div "Pix" at bounding box center [243, 156] width 55 height 45
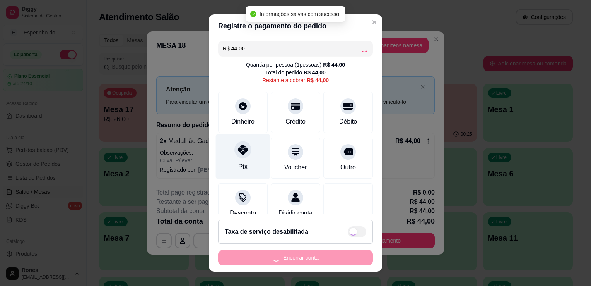
type input "R$ 0,00"
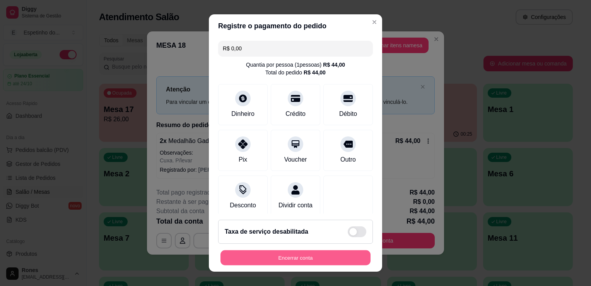
click at [263, 252] on button "Encerrar conta" at bounding box center [296, 257] width 150 height 15
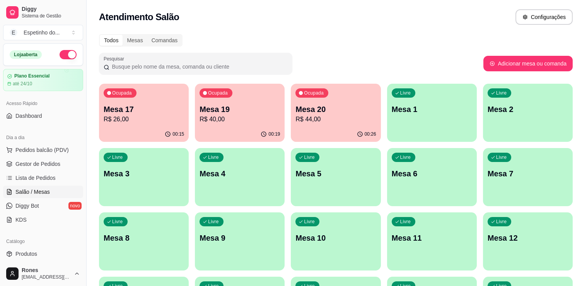
click at [378, 30] on div "Todos Mesas Comandas Pesquisar Adicionar mesa ou comanda Ocupada Mesa 17 R$ 26,…" at bounding box center [336, 218] width 499 height 378
click at [266, 108] on p "Mesa 19" at bounding box center [240, 109] width 78 height 10
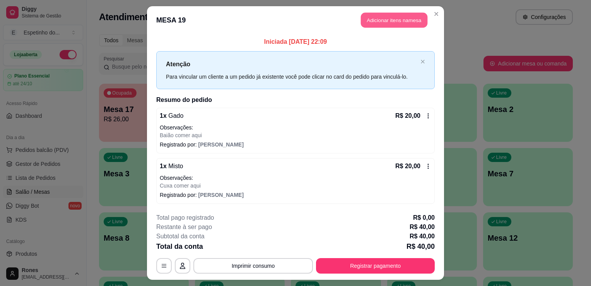
click at [399, 23] on button "Adicionar itens na mesa" at bounding box center [394, 20] width 67 height 15
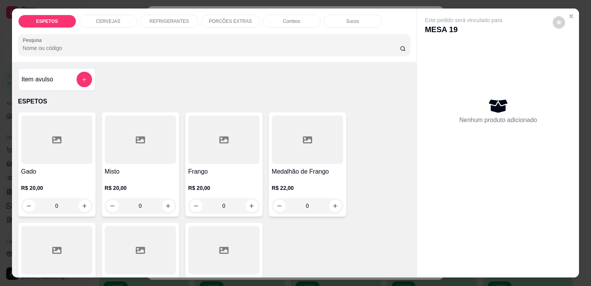
click at [173, 15] on div "REFRIGERANTES" at bounding box center [169, 21] width 58 height 13
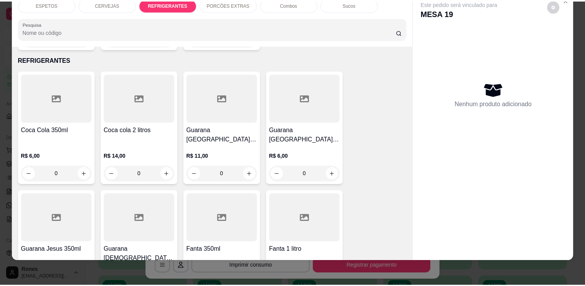
scroll to position [815, 0]
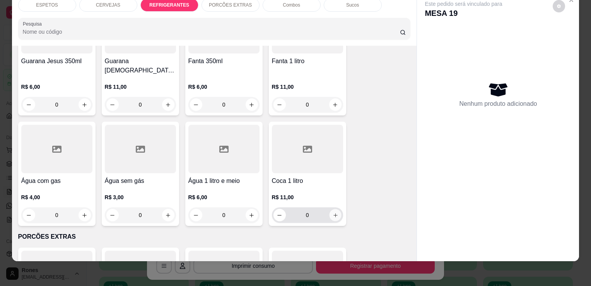
click at [334, 212] on icon "increase-product-quantity" at bounding box center [335, 215] width 6 height 6
type input "1"
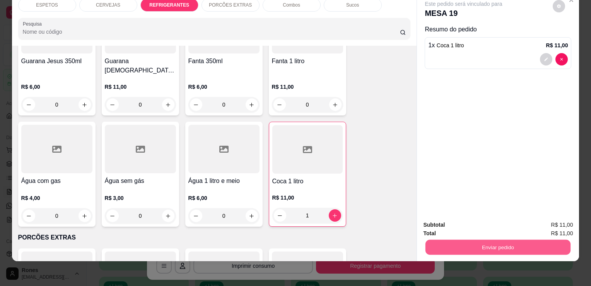
click at [458, 239] on button "Enviar pedido" at bounding box center [498, 246] width 145 height 15
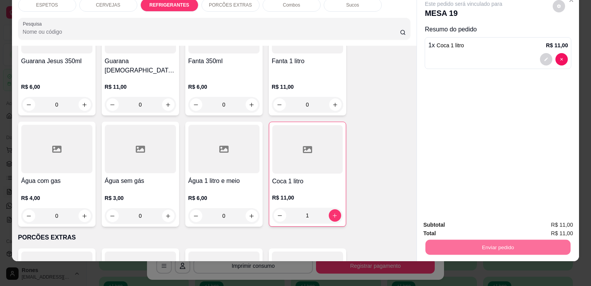
click at [567, 219] on button "Enviar pedido" at bounding box center [553, 222] width 43 height 14
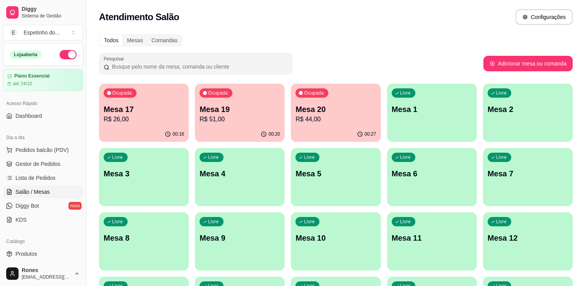
scroll to position [190, 0]
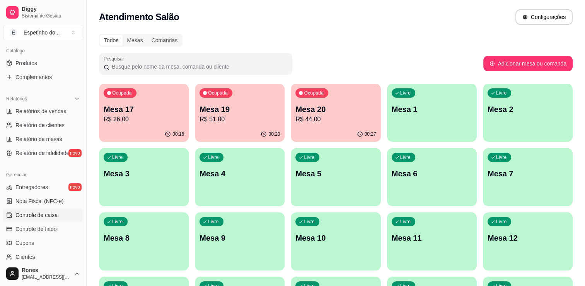
click at [50, 214] on span "Controle de caixa" at bounding box center [36, 215] width 42 height 8
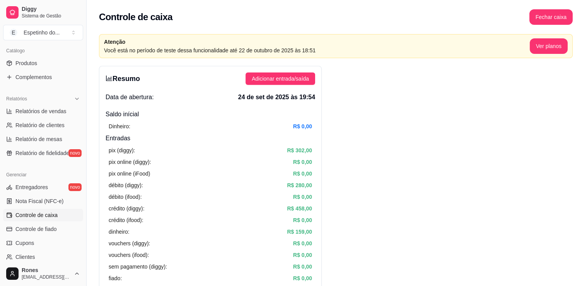
scroll to position [250, 0]
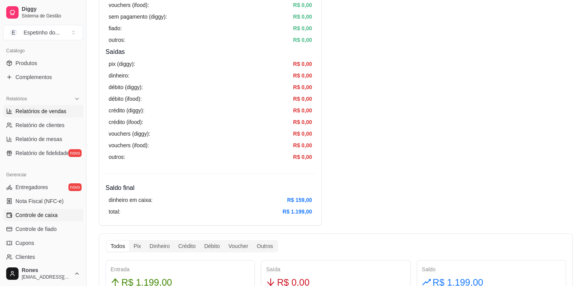
click at [43, 112] on span "Relatórios de vendas" at bounding box center [40, 111] width 51 height 8
select select "ALL"
select select "0"
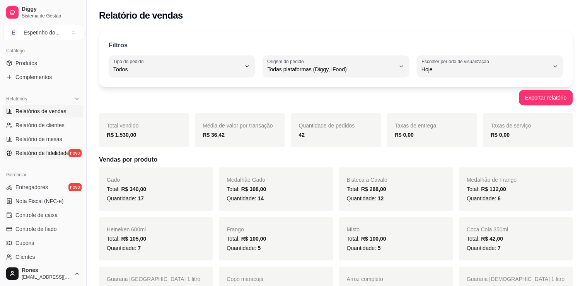
click at [46, 151] on span "Relatório de fidelidade" at bounding box center [42, 153] width 54 height 8
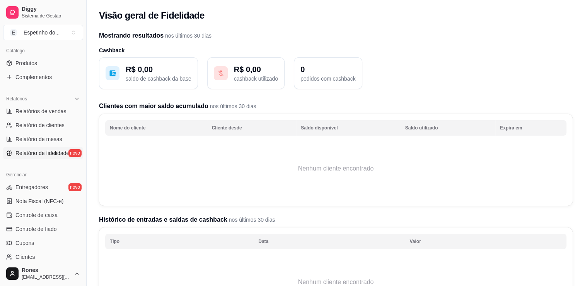
click at [257, 73] on p "R$ 0,00" at bounding box center [256, 69] width 44 height 11
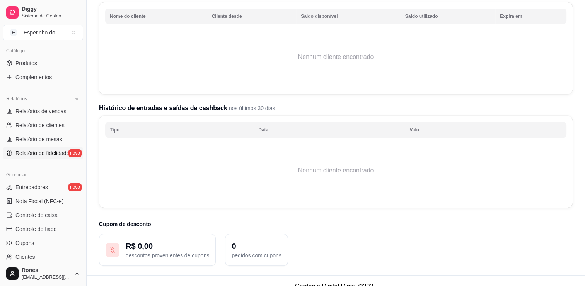
scroll to position [122, 0]
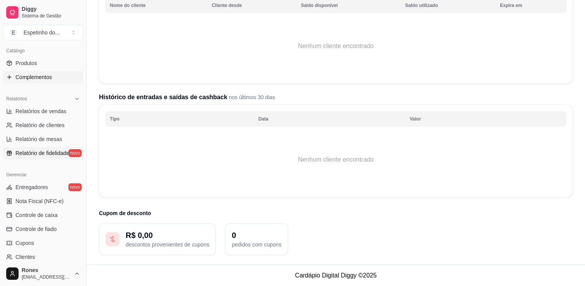
click at [10, 75] on icon at bounding box center [9, 77] width 6 height 6
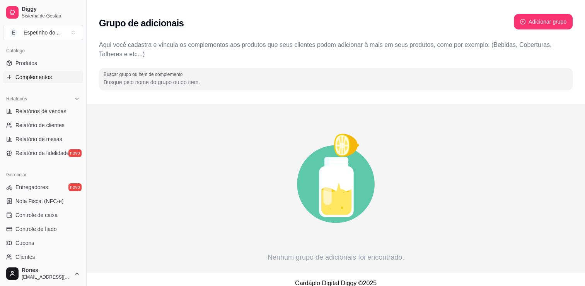
click at [10, 75] on icon at bounding box center [9, 77] width 6 height 6
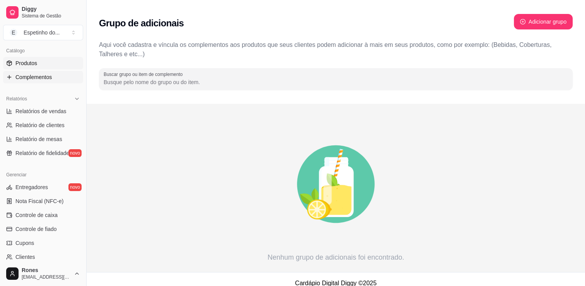
click at [18, 63] on span "Produtos" at bounding box center [26, 63] width 22 height 8
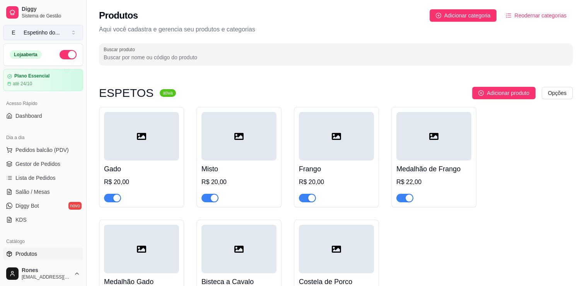
click at [71, 35] on button "E Espetinho do ..." at bounding box center [43, 32] width 80 height 15
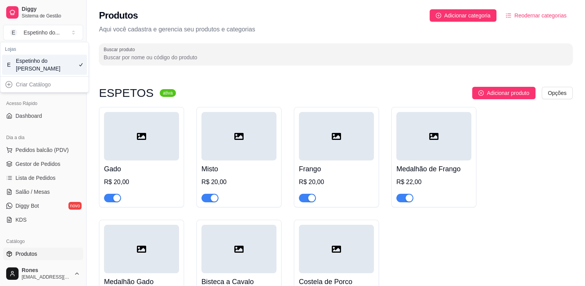
click at [219, 87] on div "Adicionar produto Opções" at bounding box center [377, 93] width 391 height 12
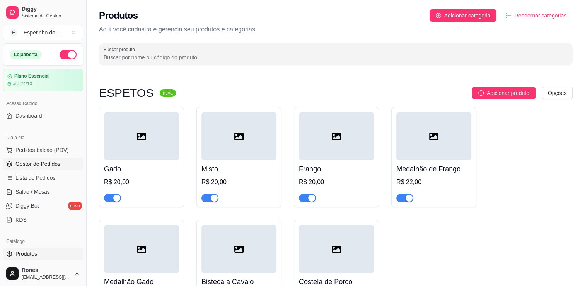
click at [45, 165] on span "Gestor de Pedidos" at bounding box center [37, 164] width 45 height 8
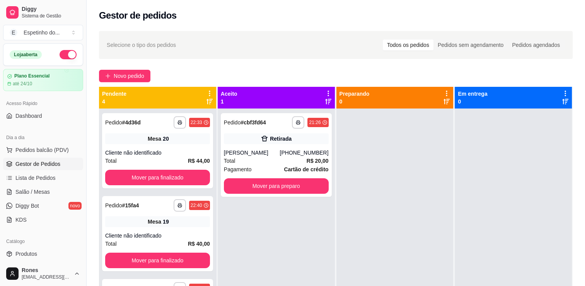
click at [296, 227] on div "**********" at bounding box center [276, 251] width 117 height 286
click at [284, 187] on button "Mover para preparo" at bounding box center [277, 185] width 102 height 15
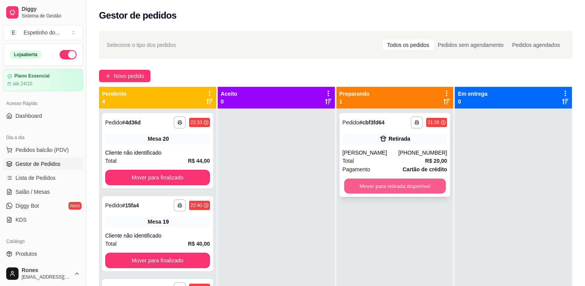
click at [409, 188] on button "Mover para retirada disponível" at bounding box center [395, 185] width 102 height 15
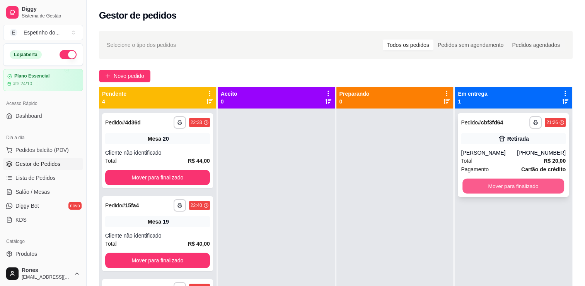
click at [511, 189] on button "Mover para finalizado" at bounding box center [514, 185] width 102 height 15
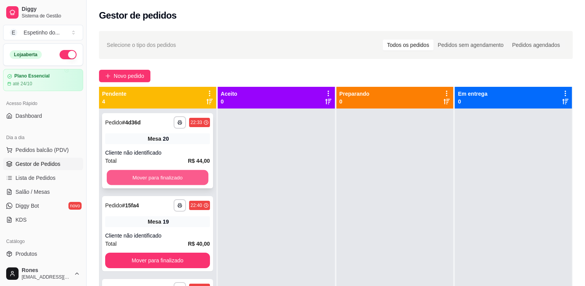
click at [158, 177] on button "Mover para finalizado" at bounding box center [158, 177] width 102 height 15
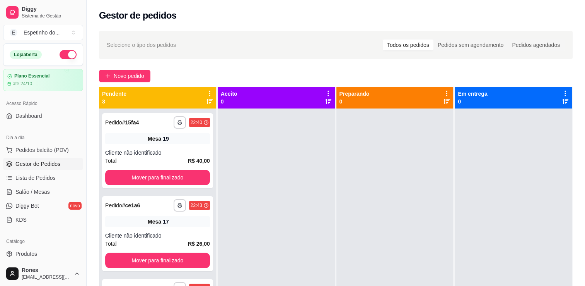
scroll to position [190, 0]
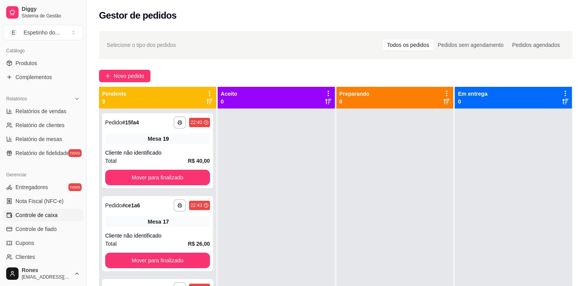
click at [45, 211] on span "Controle de caixa" at bounding box center [36, 215] width 42 height 8
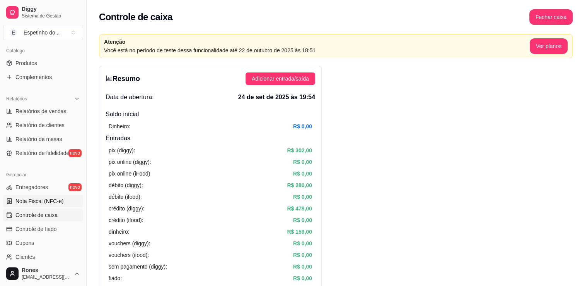
click at [37, 202] on span "Nota Fiscal (NFC-e)" at bounding box center [39, 201] width 48 height 8
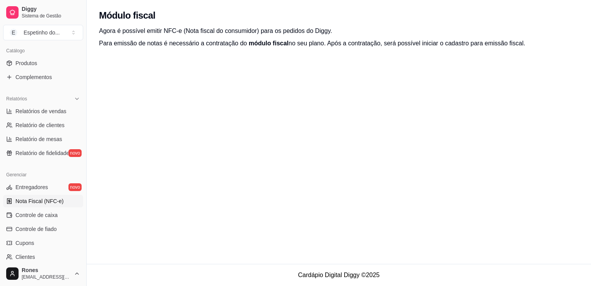
click at [503, 51] on div "Agora é possível emitir NFC-e (Nota fiscal do consumidor) para os pedidos do Di…" at bounding box center [339, 46] width 505 height 40
click at [40, 151] on span "Relatório de fidelidade" at bounding box center [42, 153] width 54 height 8
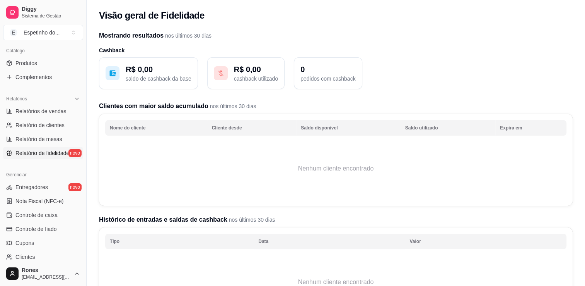
click at [262, 77] on p "cashback utilizado" at bounding box center [256, 79] width 44 height 8
click at [234, 76] on p "cashback utilizado" at bounding box center [256, 79] width 44 height 8
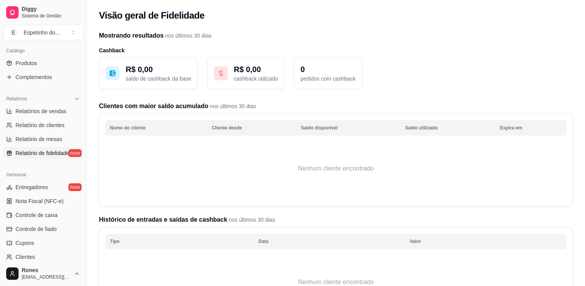
click at [139, 129] on th "Nome do cliente" at bounding box center [156, 127] width 102 height 15
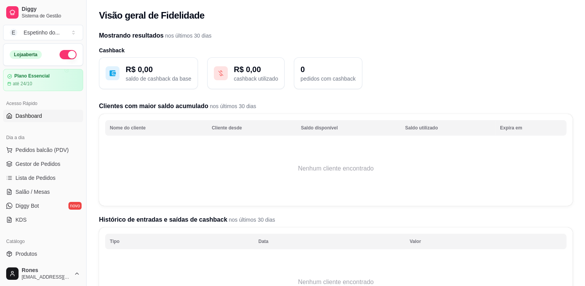
click at [27, 117] on span "Dashboard" at bounding box center [28, 116] width 27 height 8
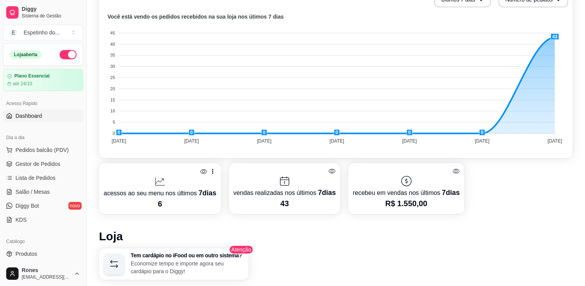
scroll to position [449, 0]
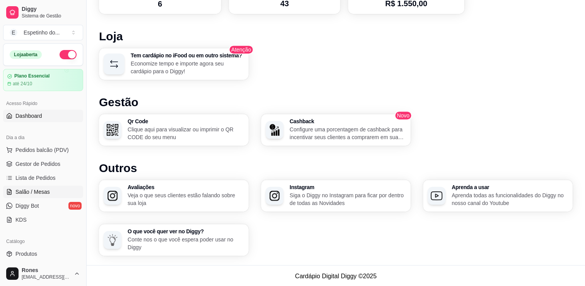
click at [39, 190] on span "Salão / Mesas" at bounding box center [32, 192] width 34 height 8
